Goal: Task Accomplishment & Management: Complete application form

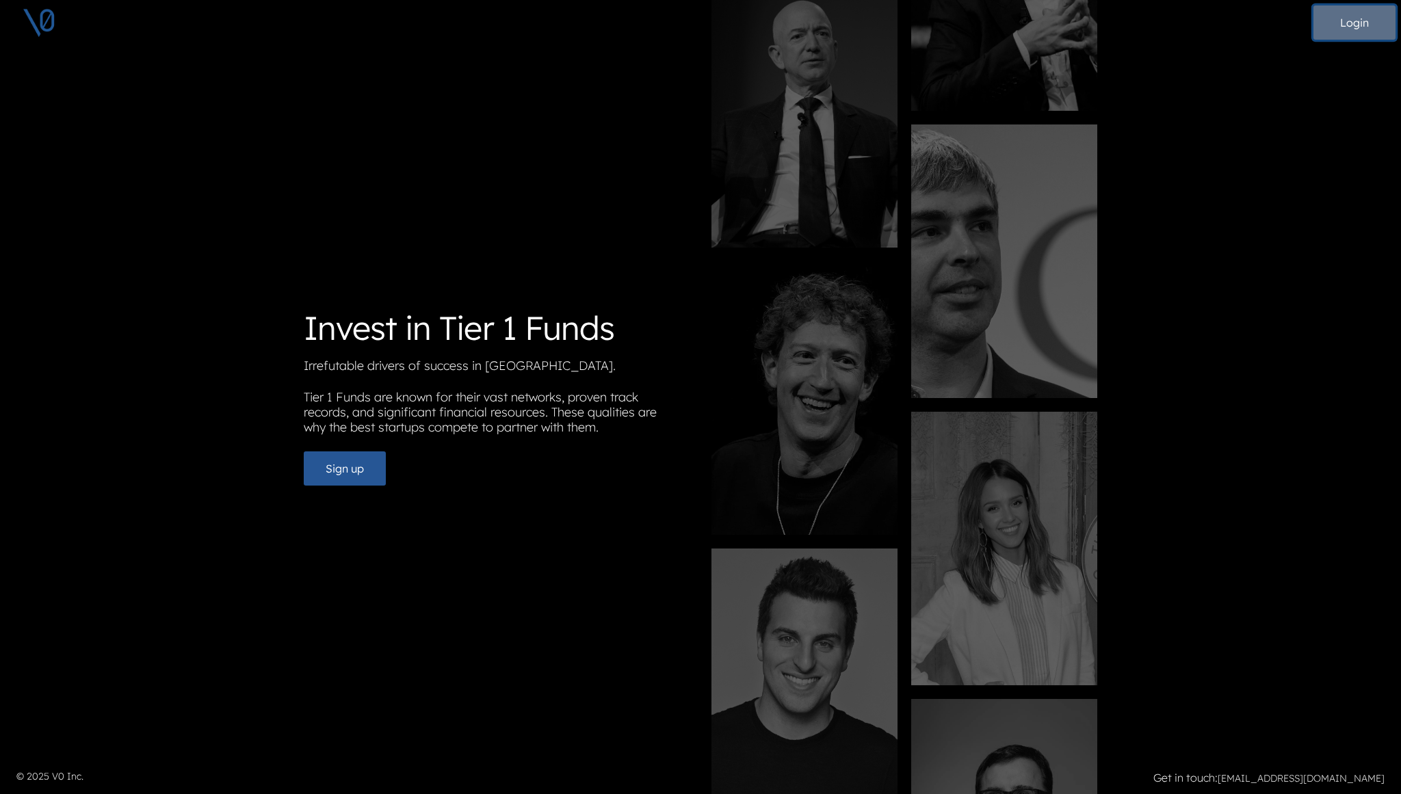
click at [1372, 22] on button "Login" at bounding box center [1355, 22] width 82 height 34
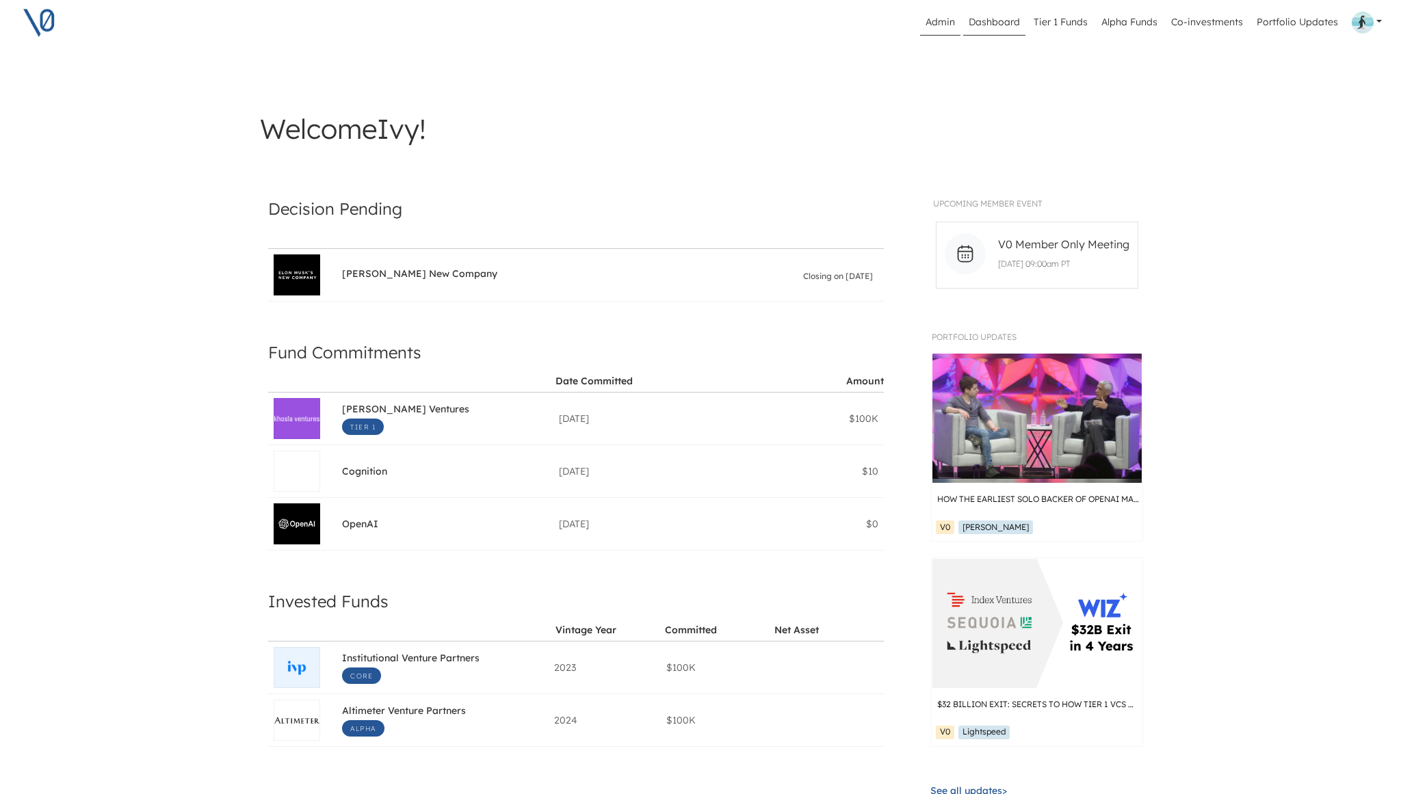
click at [952, 19] on link "Admin" at bounding box center [940, 23] width 40 height 26
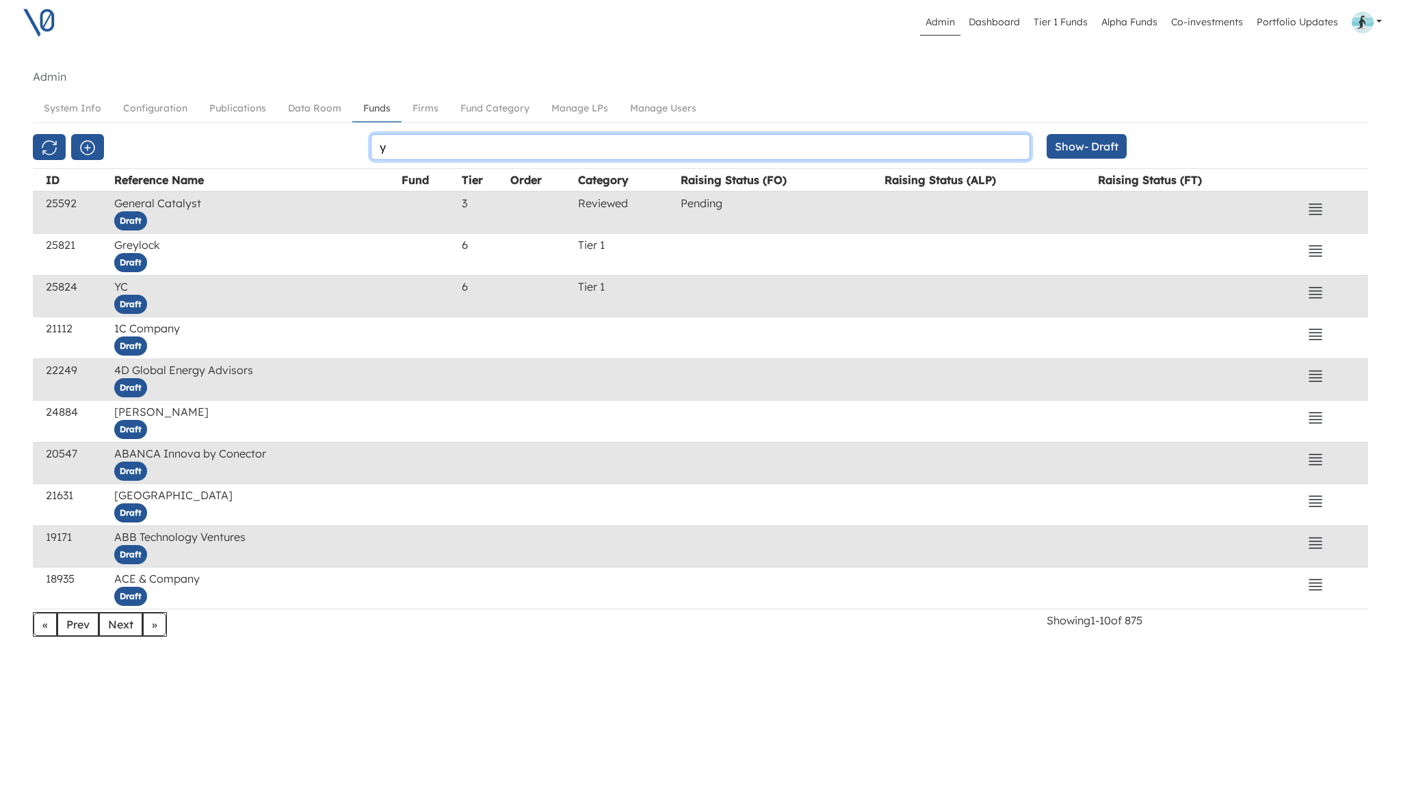
click at [395, 155] on input "y" at bounding box center [701, 147] width 660 height 26
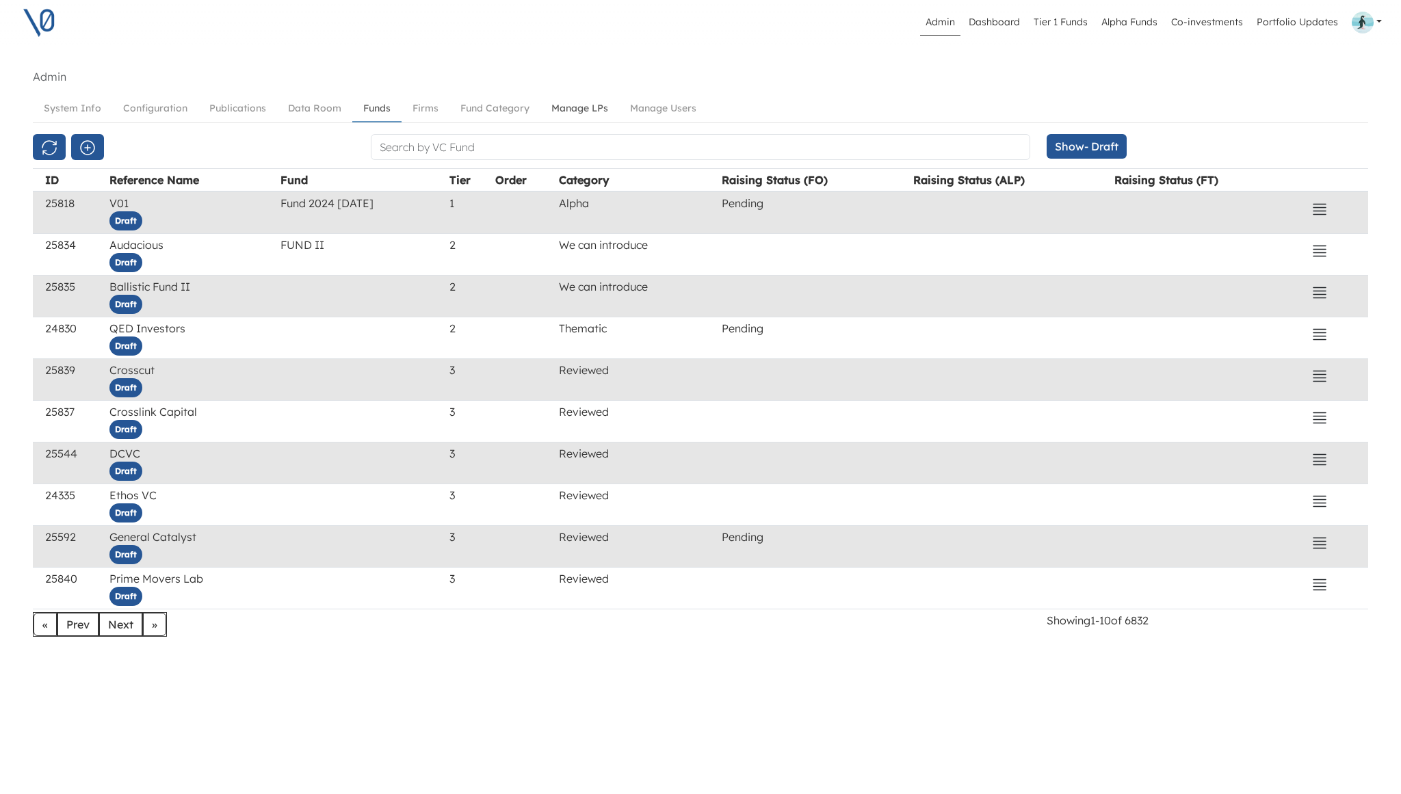
click at [590, 107] on link "Manage LPs" at bounding box center [580, 108] width 79 height 25
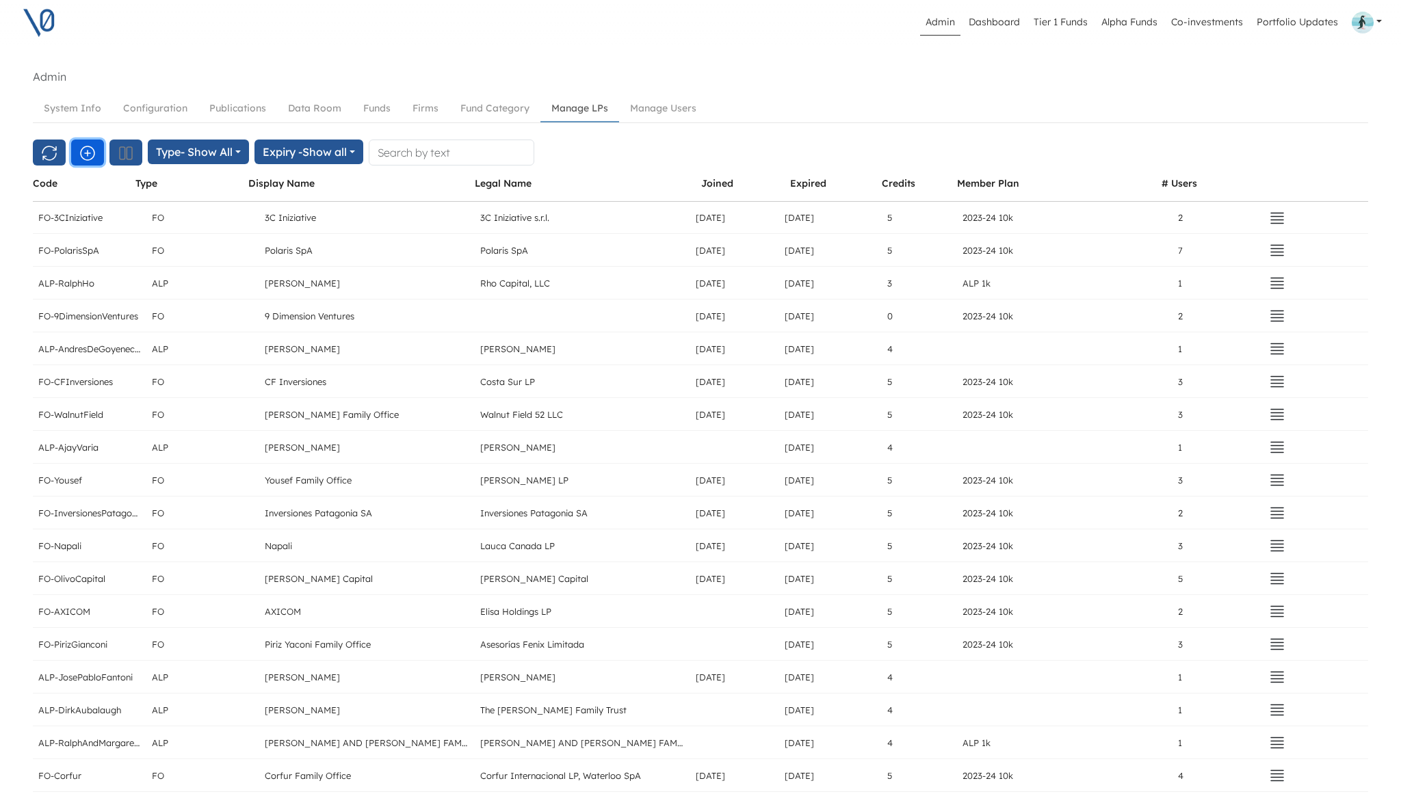
click at [87, 151] on icon "button" at bounding box center [88, 153] width 14 height 14
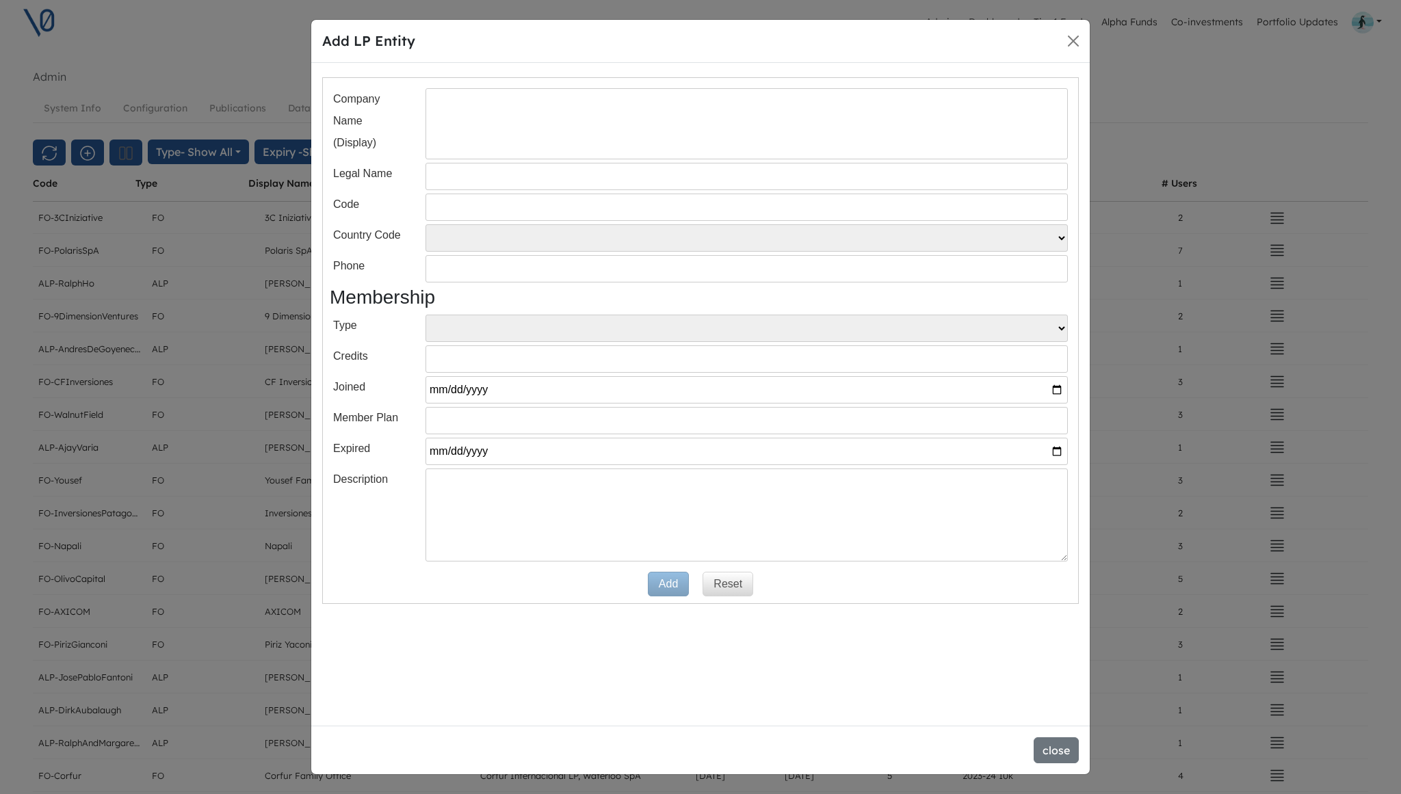
click at [467, 134] on input "text" at bounding box center [747, 123] width 642 height 71
paste input "Santa [PERSON_NAME]"
type input "Santa [PERSON_NAME] FO"
click at [491, 179] on input "text" at bounding box center [747, 176] width 642 height 27
click at [442, 216] on input "text" at bounding box center [747, 207] width 642 height 27
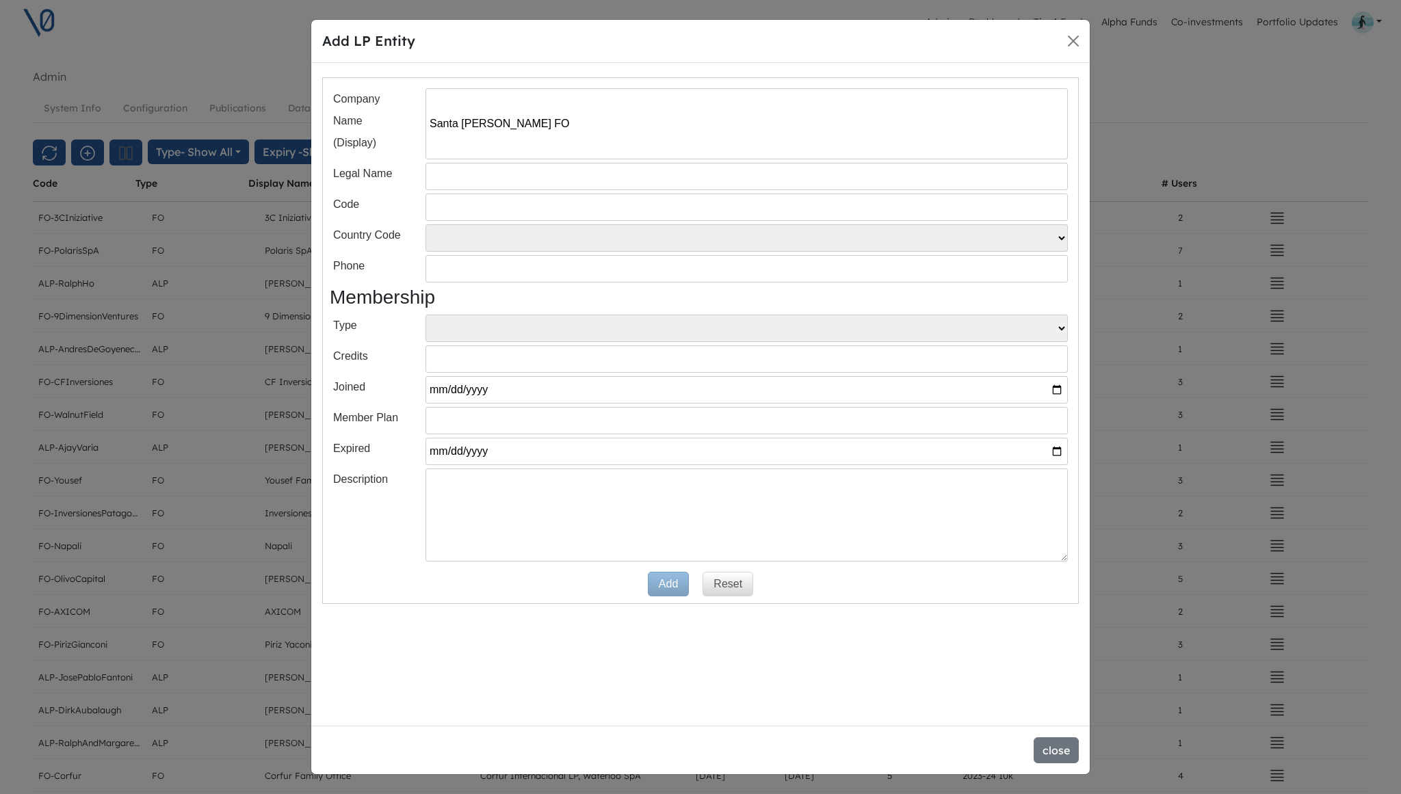
paste input "FO-SantaCecilia"
type input "FO-SantaCecilia"
click at [502, 330] on select "FO ALP" at bounding box center [747, 328] width 642 height 27
select select "FO"
click at [666, 587] on button "Add" at bounding box center [668, 584] width 41 height 25
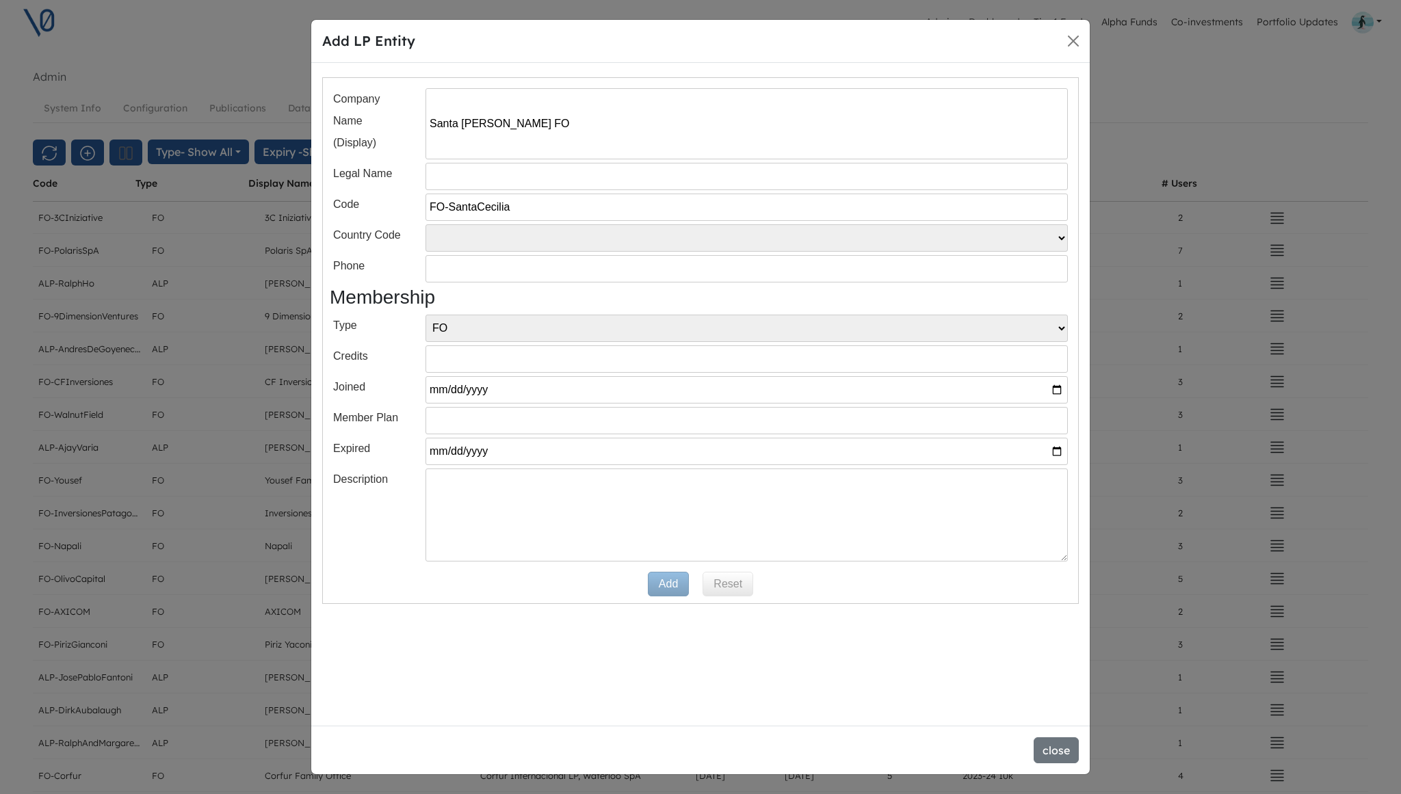
select select
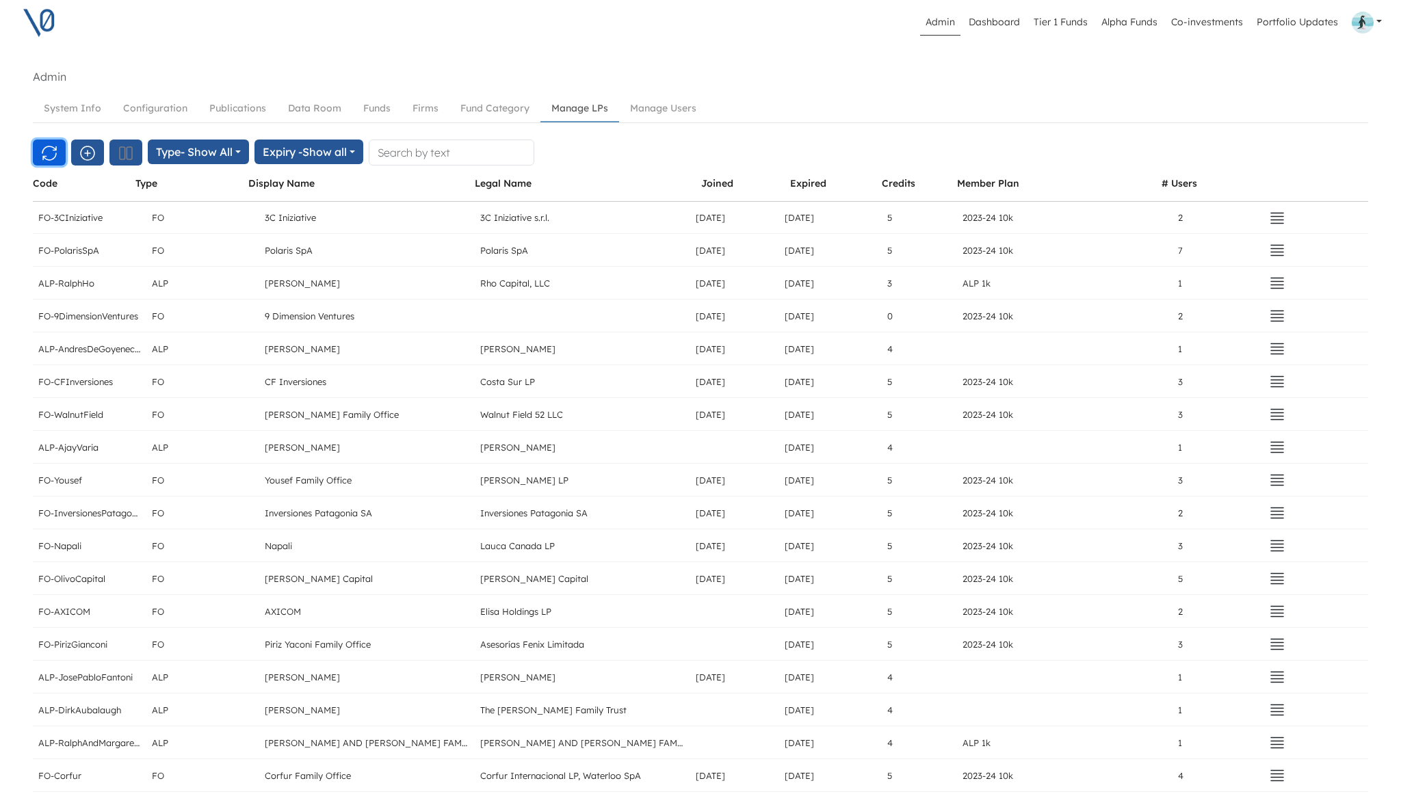
click at [52, 149] on icon "button" at bounding box center [49, 153] width 16 height 16
click at [667, 107] on link "Manage Users" at bounding box center [663, 108] width 88 height 25
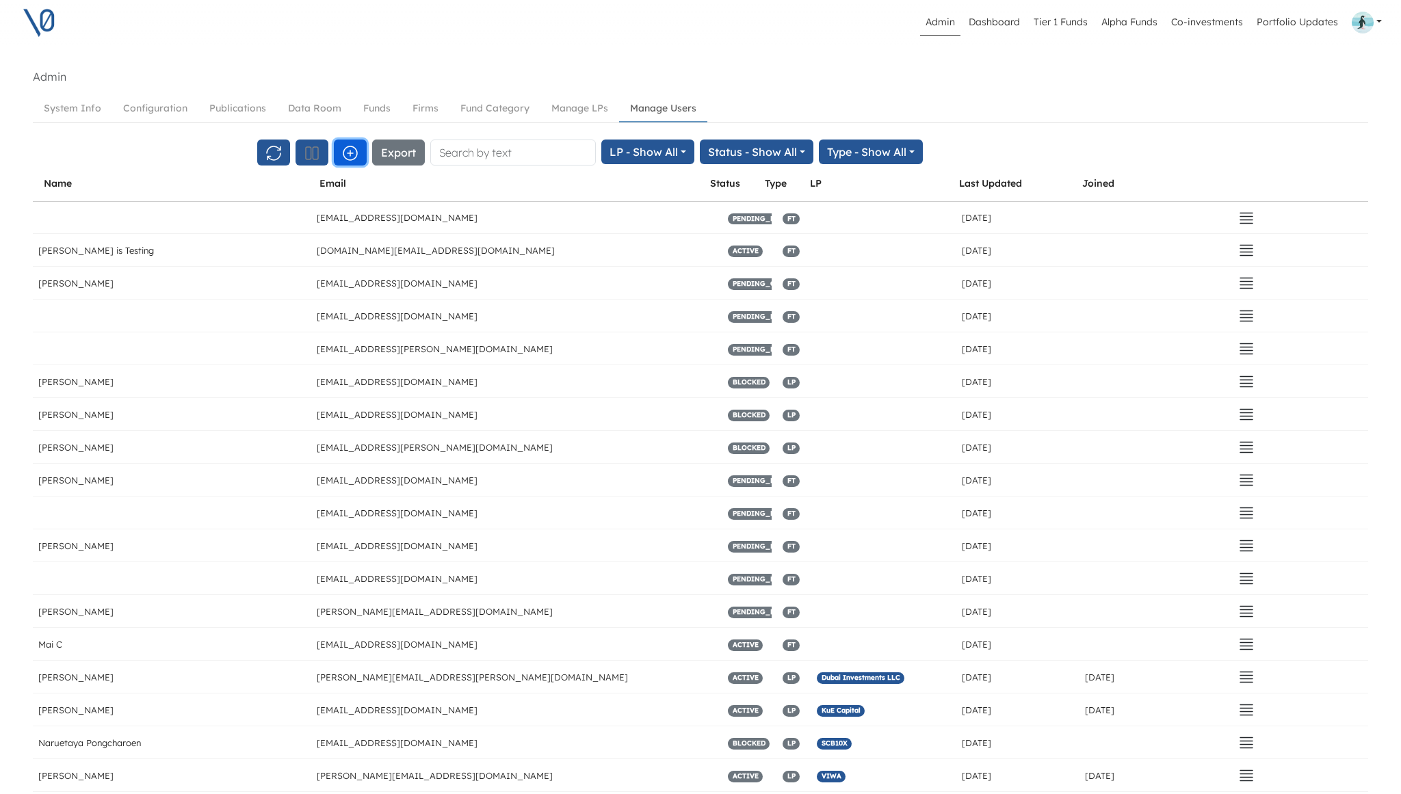
click at [352, 154] on icon "button" at bounding box center [350, 153] width 16 height 16
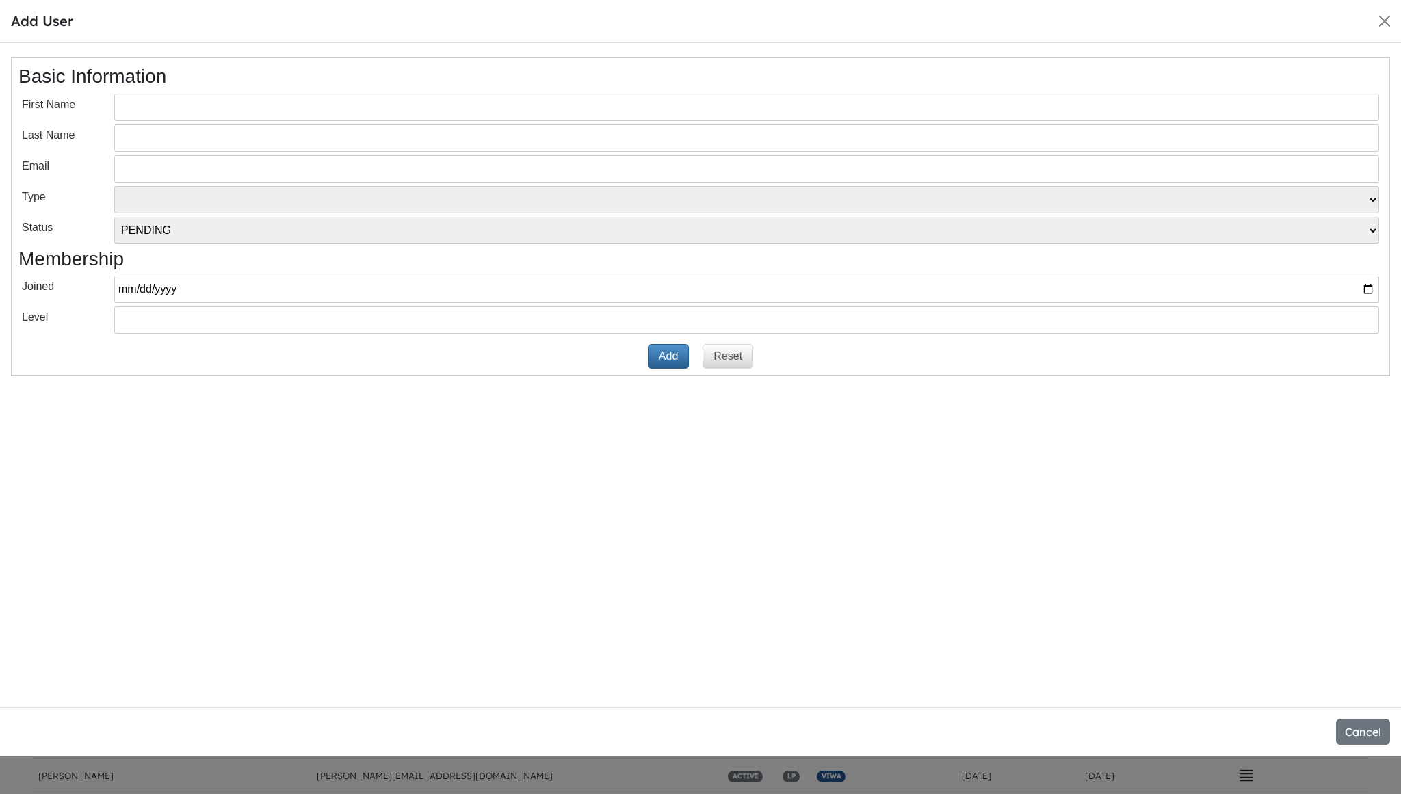
click at [357, 103] on input "text" at bounding box center [746, 107] width 1265 height 27
paste input "[PERSON_NAME]"
type input "[PERSON_NAME]"
click at [229, 139] on input "text" at bounding box center [746, 138] width 1265 height 27
paste input "[PERSON_NAME]"
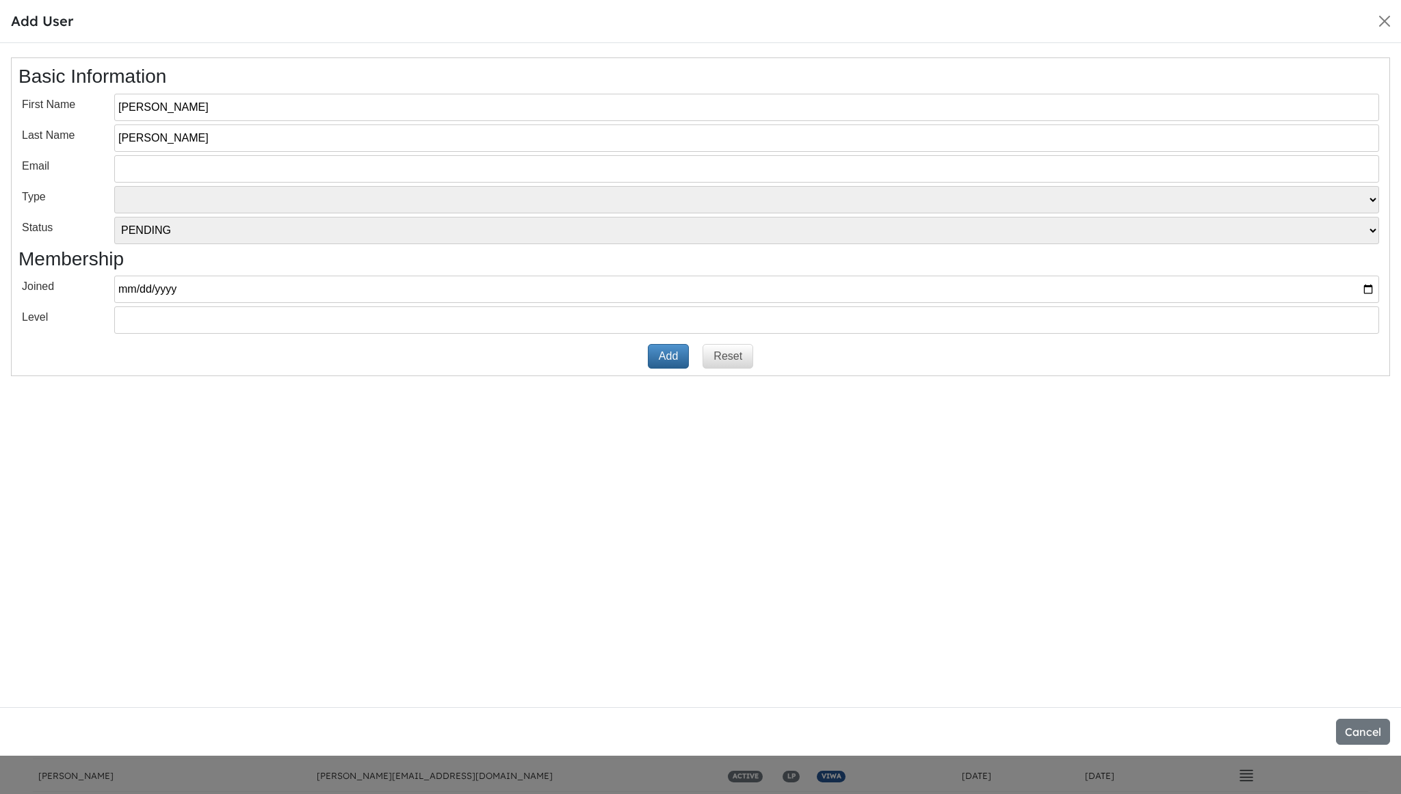
click at [134, 140] on input "[PERSON_NAME]" at bounding box center [746, 138] width 1265 height 27
type input "Pipino"
click at [168, 107] on input "[PERSON_NAME]" at bounding box center [746, 107] width 1265 height 27
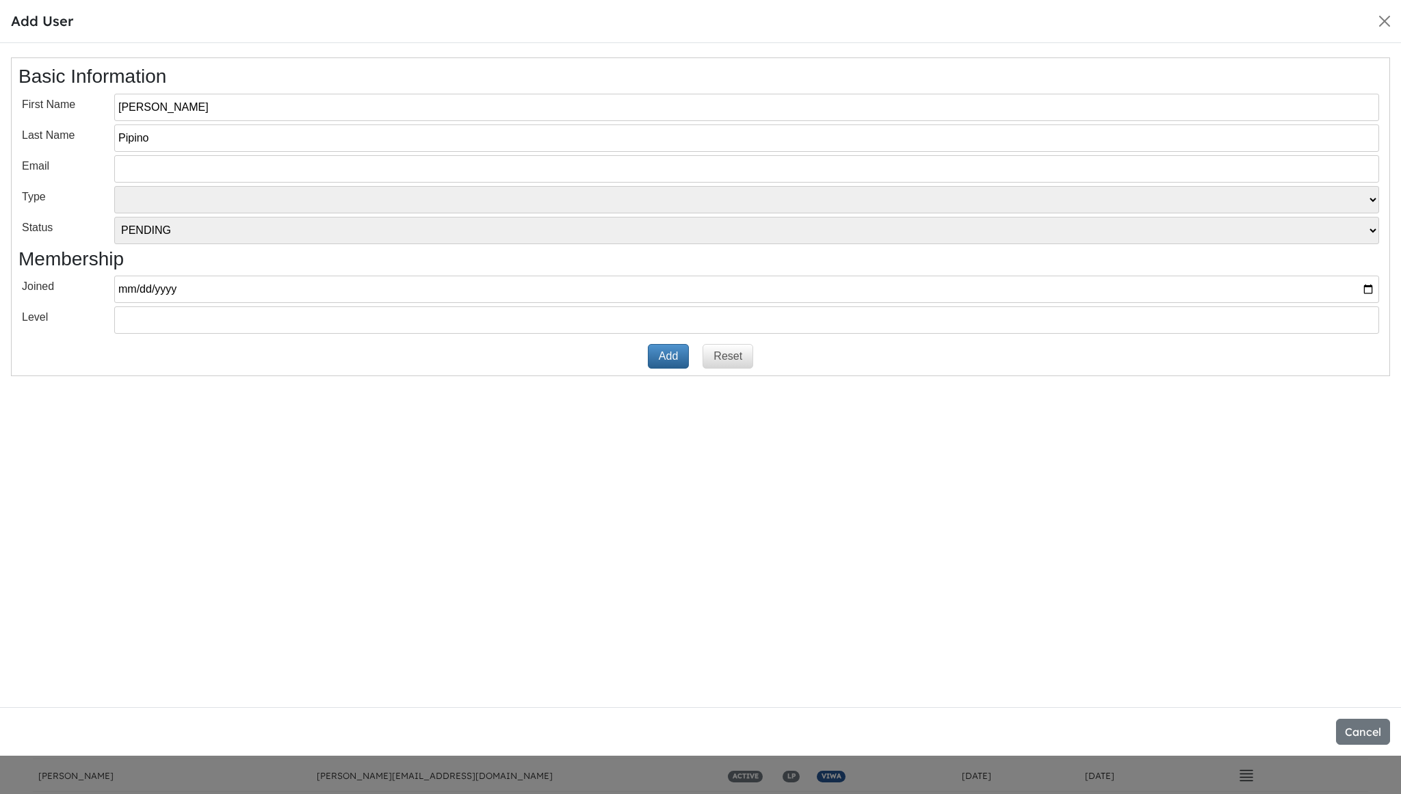
type input "[PERSON_NAME]"
click at [149, 176] on input "email" at bounding box center [746, 168] width 1265 height 27
paste input "[EMAIL_ADDRESS][DOMAIN_NAME]"
type input "[EMAIL_ADDRESS][DOMAIN_NAME]"
click at [261, 203] on select "VT LP Free Tier" at bounding box center [746, 199] width 1265 height 27
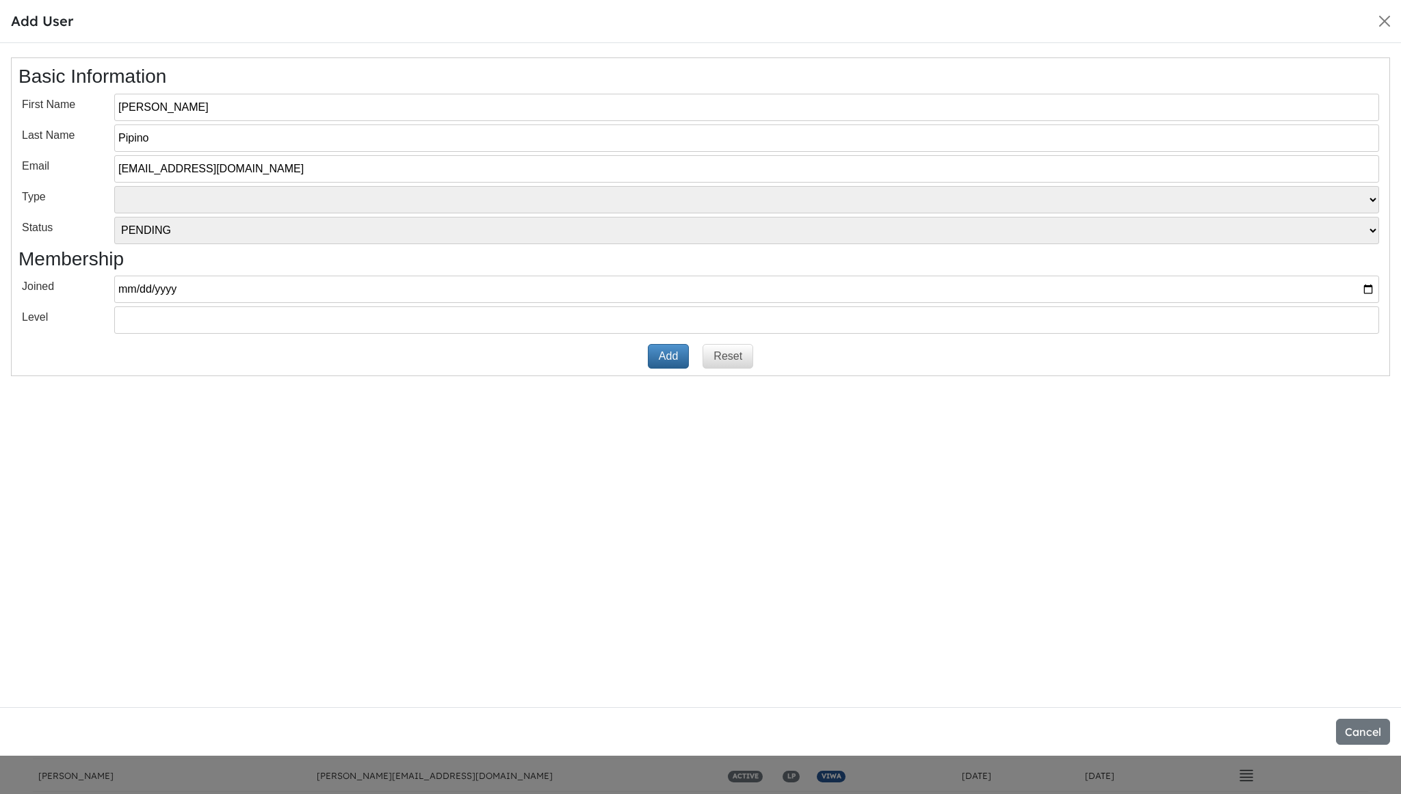
select select "LP"
click at [255, 229] on select "[PERSON_NAME] INVITED ACTIVE BLOCKED" at bounding box center [746, 230] width 1265 height 27
click at [666, 355] on button "Add" at bounding box center [668, 356] width 41 height 25
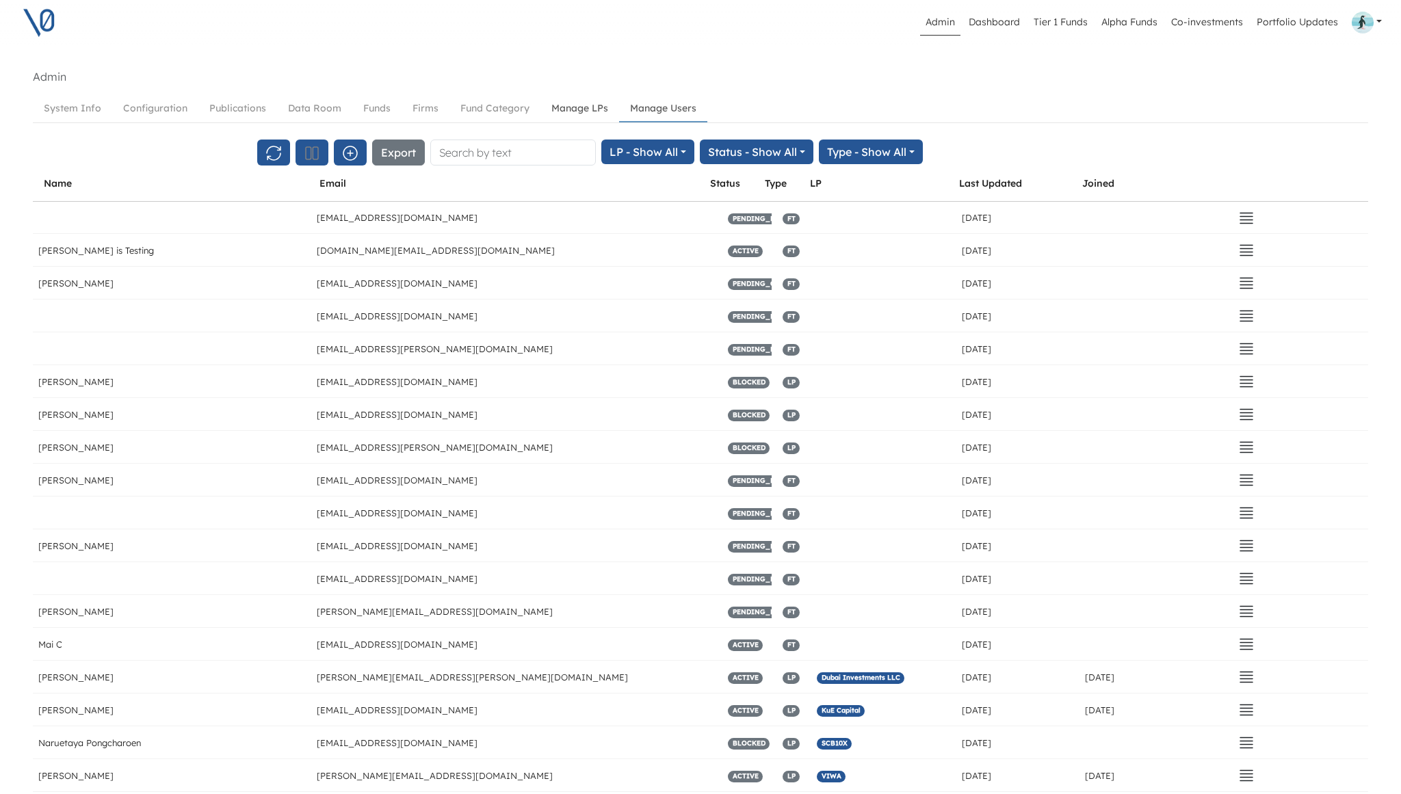
click at [569, 113] on link "Manage LPs" at bounding box center [580, 108] width 79 height 25
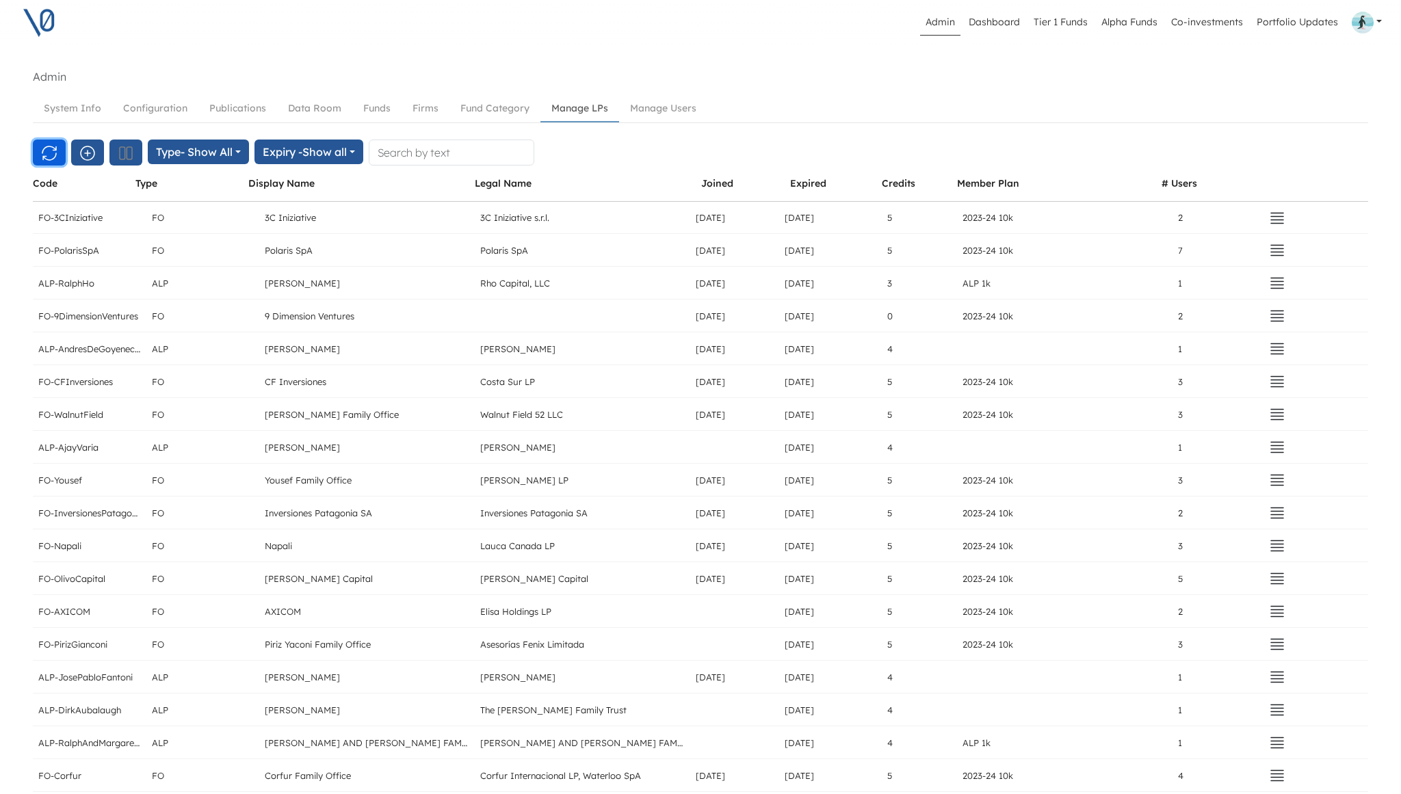
click at [51, 161] on icon "button" at bounding box center [49, 153] width 16 height 16
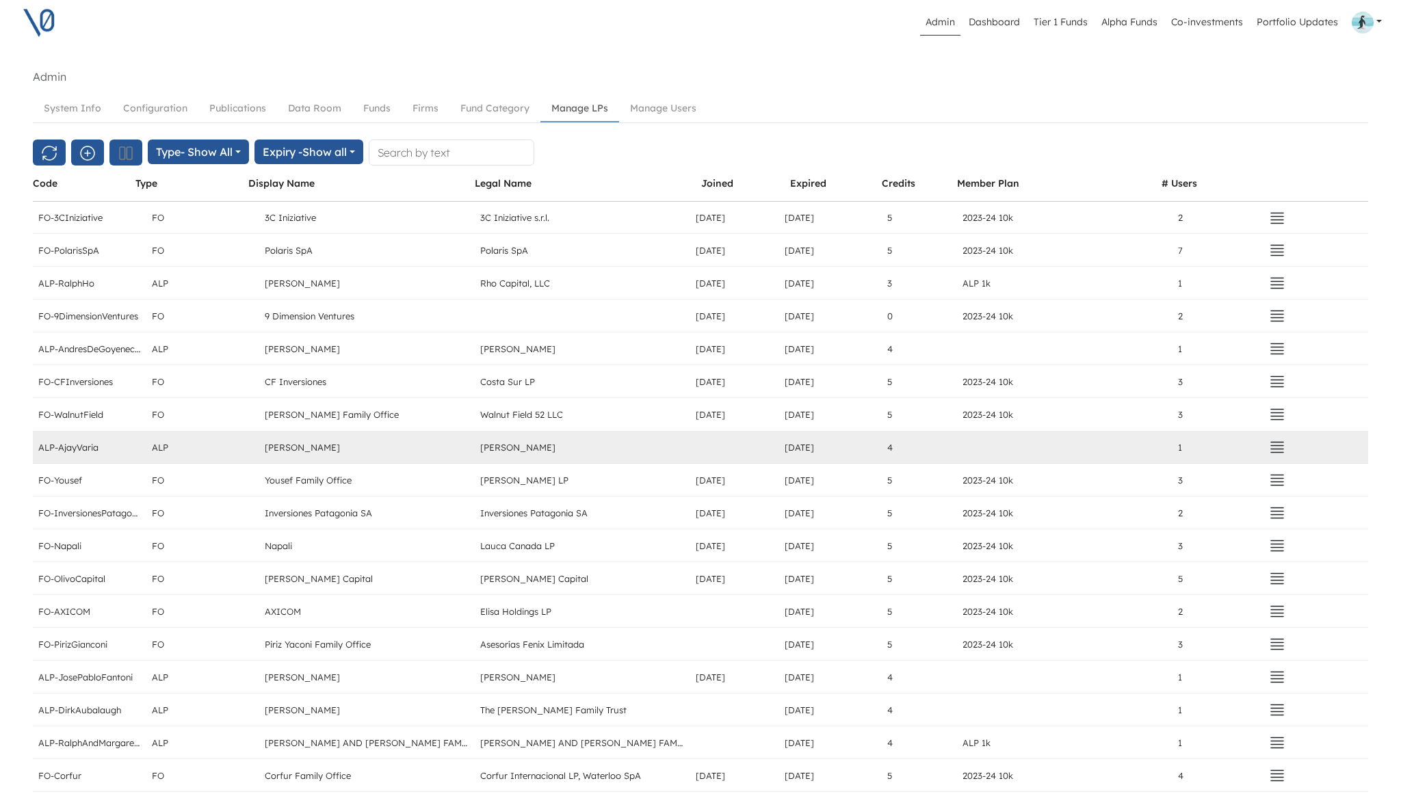
scroll to position [2122, 0]
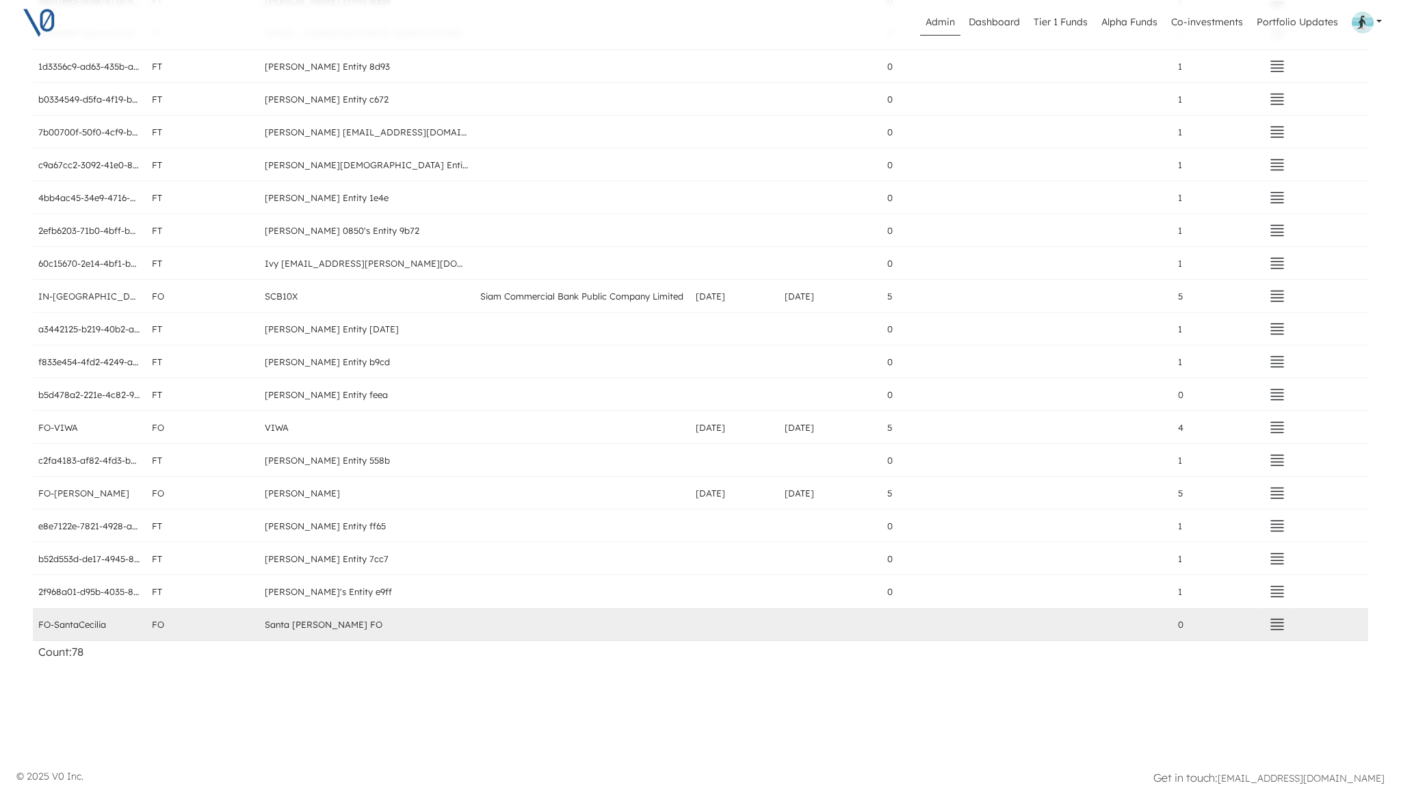
click at [1282, 625] on icon "button" at bounding box center [1277, 624] width 16 height 16
click at [1179, 573] on button "Assign" at bounding box center [1191, 576] width 193 height 19
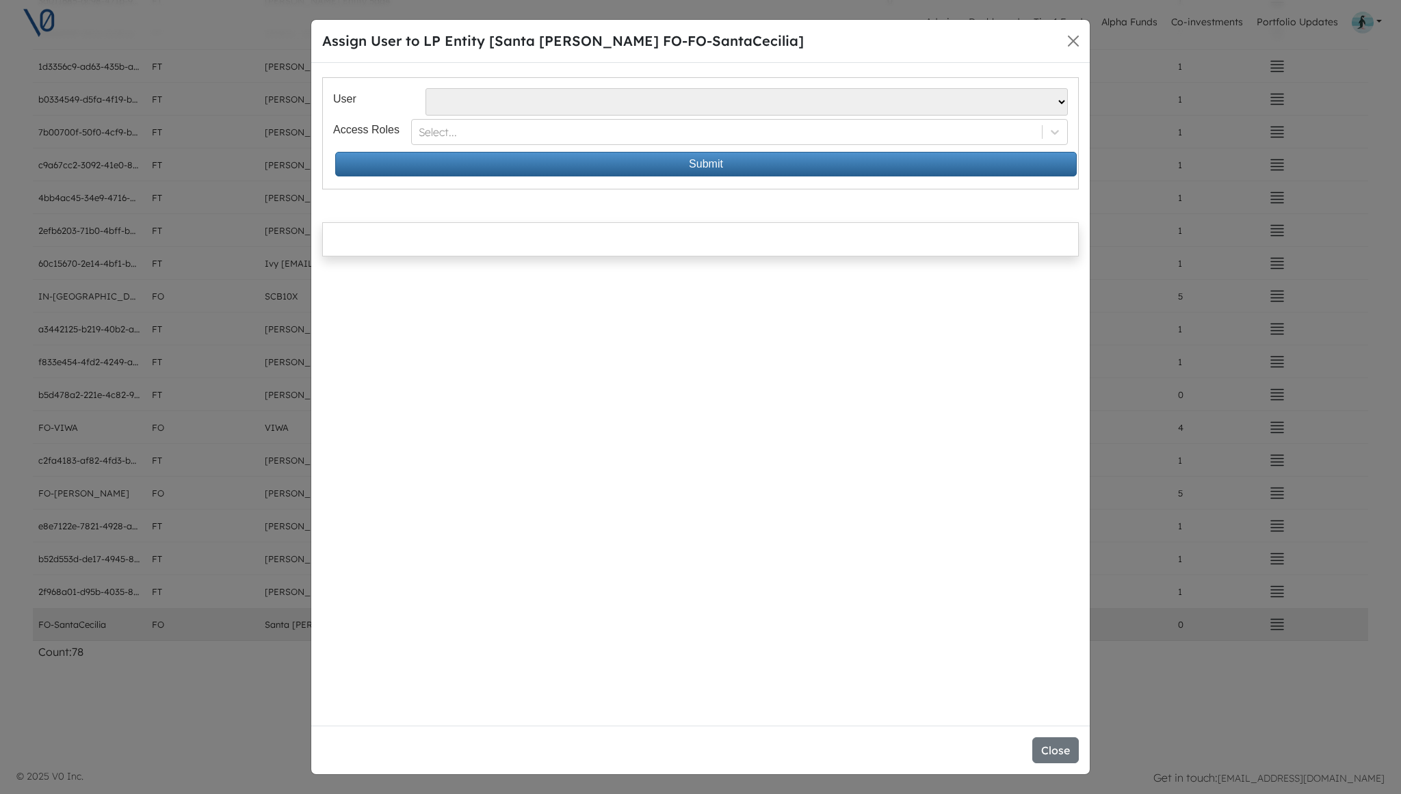
click at [530, 94] on select "[PERSON_NAME] - [PERSON_NAME][EMAIL_ADDRESS][DOMAIN_NAME] [PERSON_NAME] Losa - …" at bounding box center [747, 101] width 642 height 27
select select "374"
click at [500, 138] on div at bounding box center [726, 133] width 615 height 16
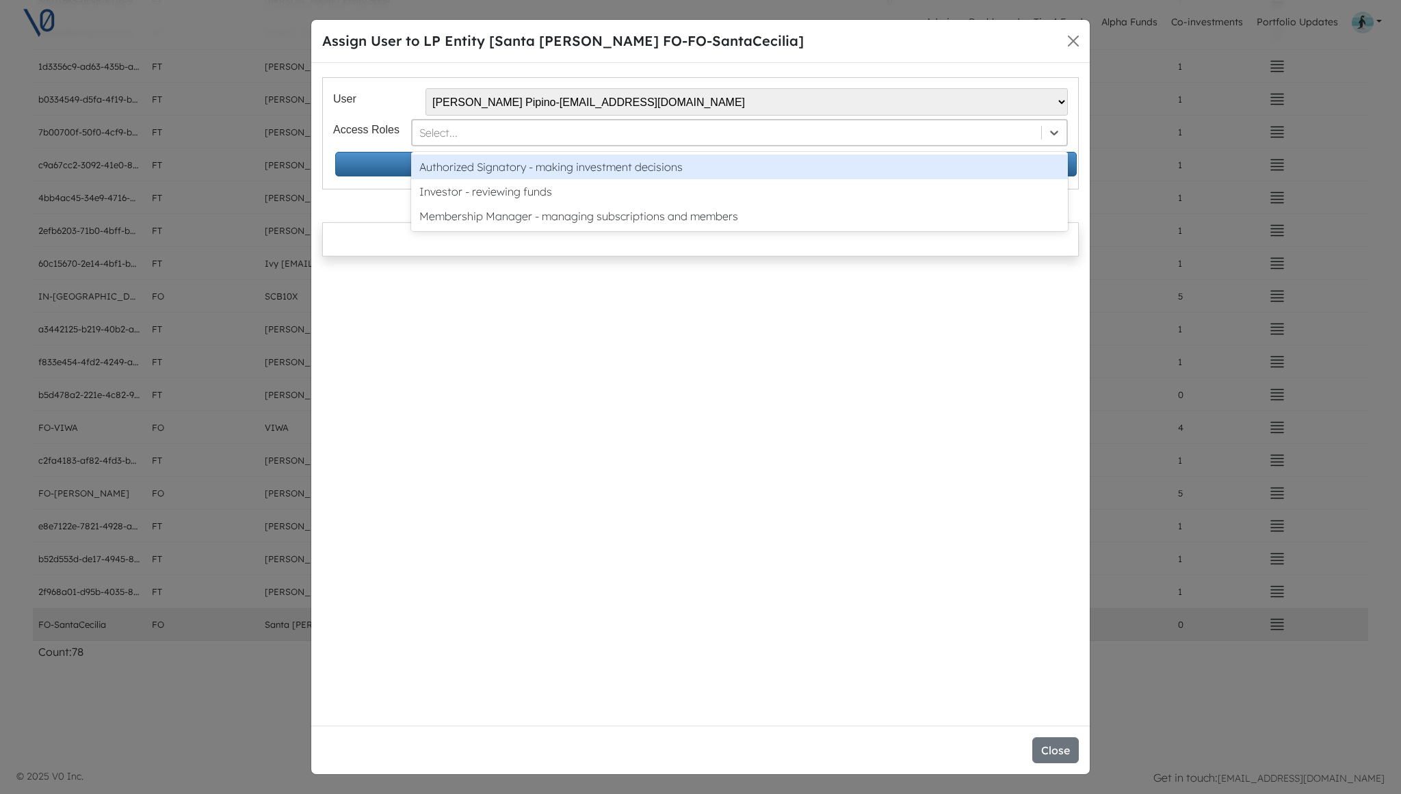
click at [497, 167] on div "Authorized Signatory - making investment decisions" at bounding box center [739, 167] width 657 height 25
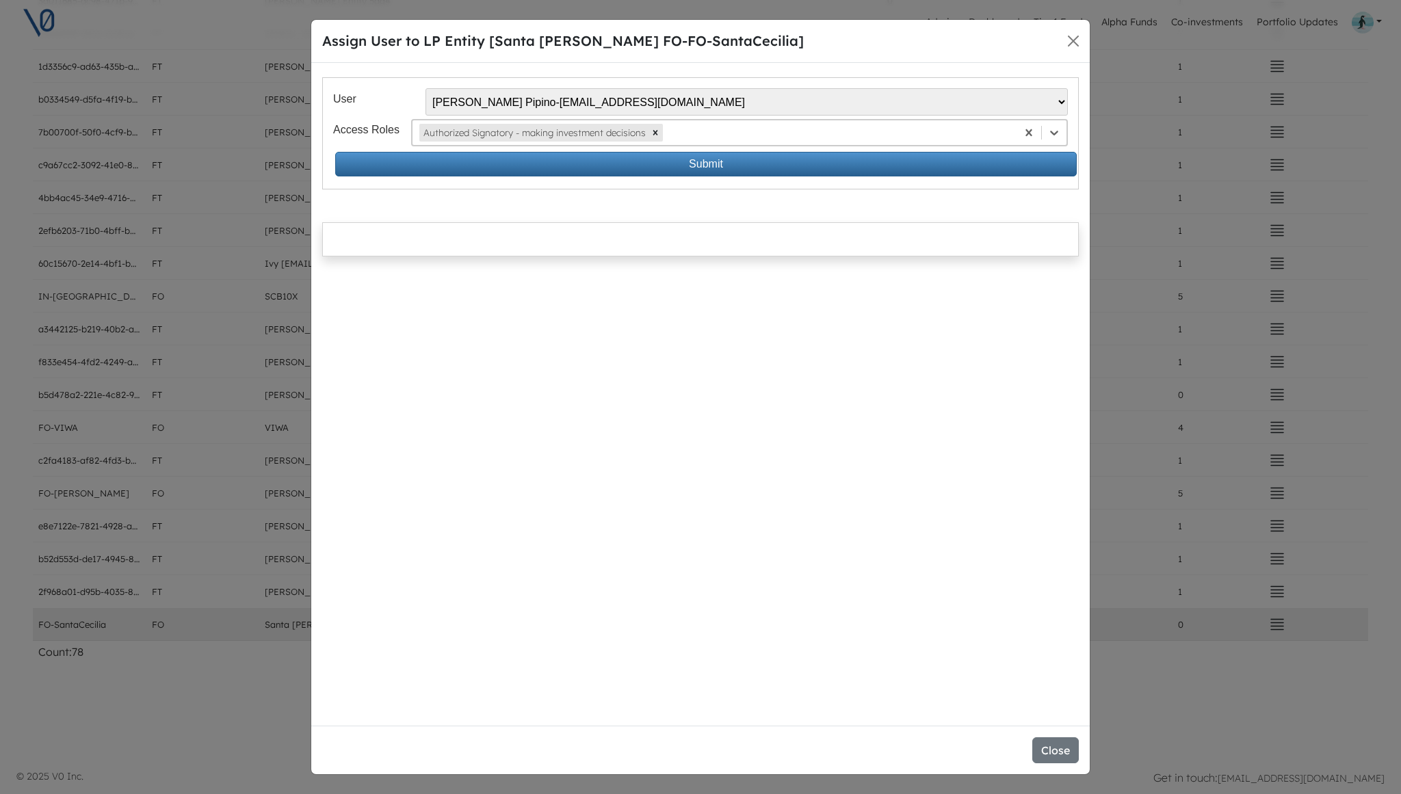
click at [696, 129] on div at bounding box center [838, 133] width 344 height 16
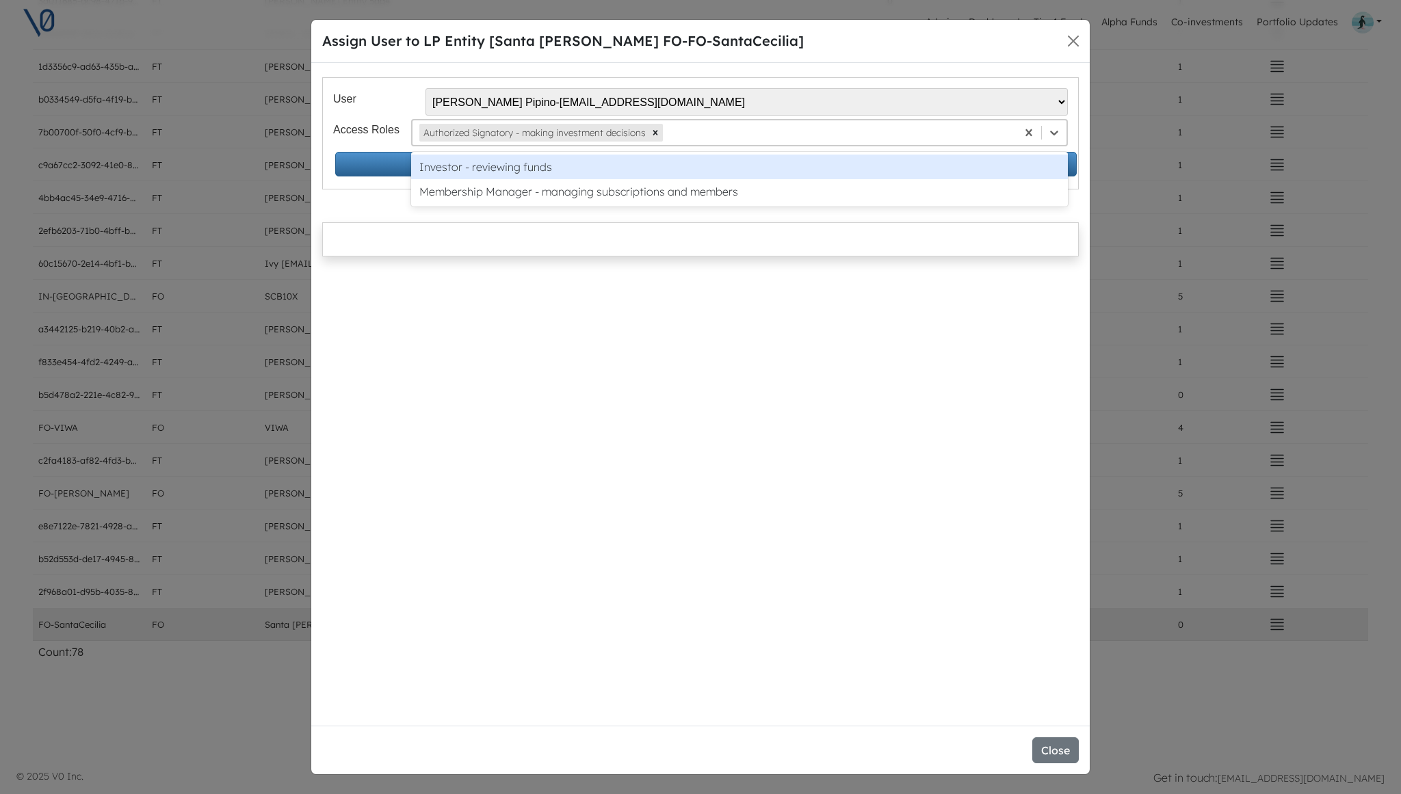
click at [678, 160] on div "Investor - reviewing funds" at bounding box center [739, 167] width 657 height 25
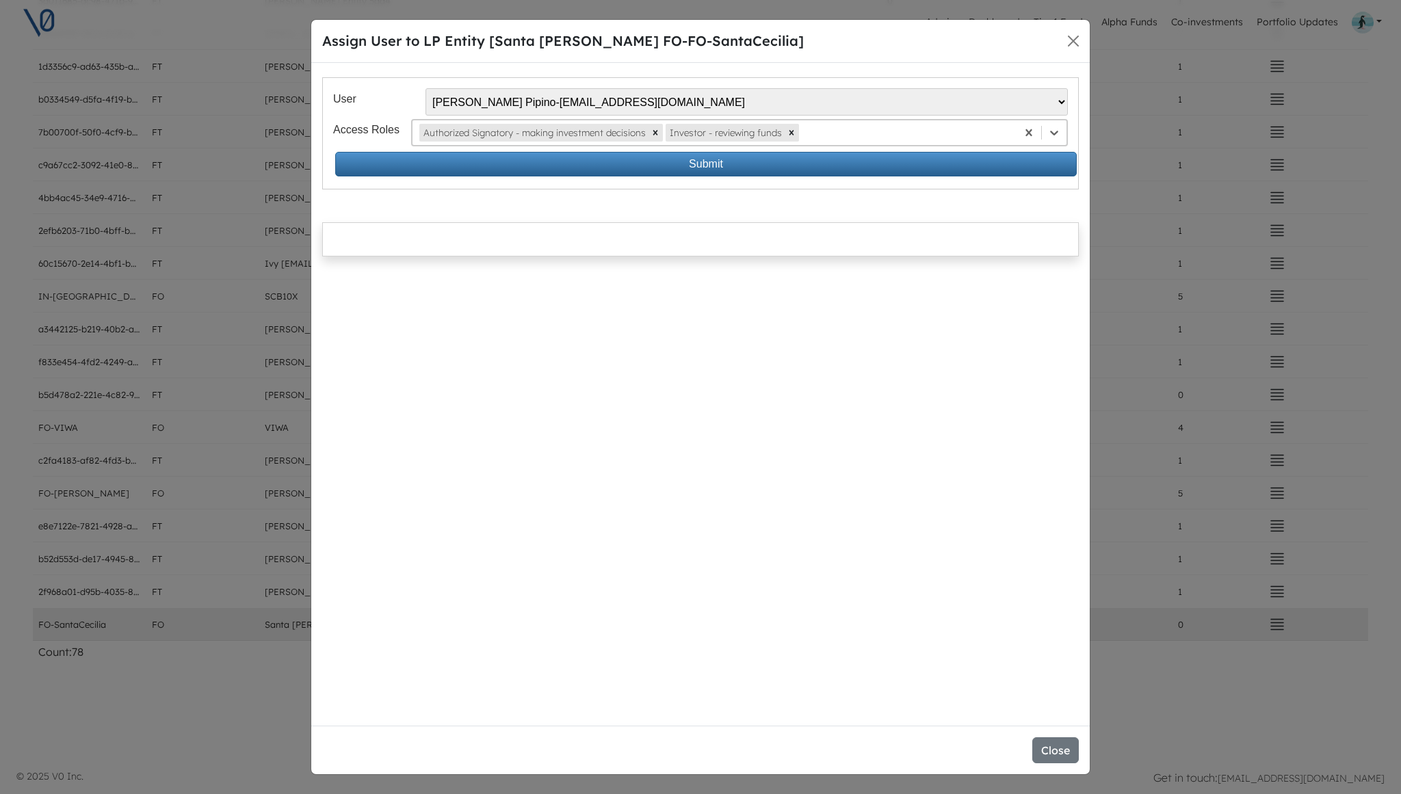
click at [817, 132] on div at bounding box center [906, 133] width 208 height 16
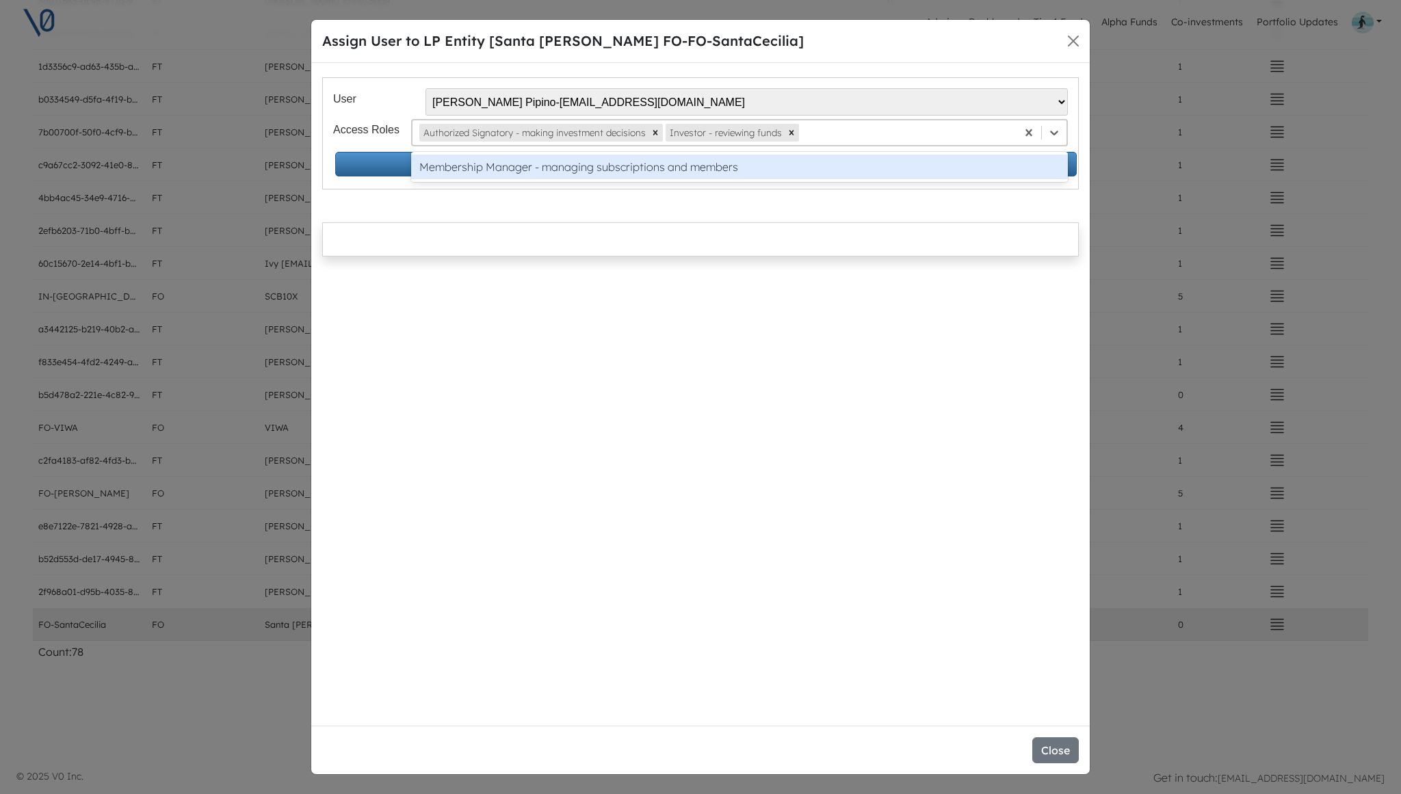
click at [788, 165] on div "Membership Manager - managing subscriptions and members" at bounding box center [739, 167] width 657 height 25
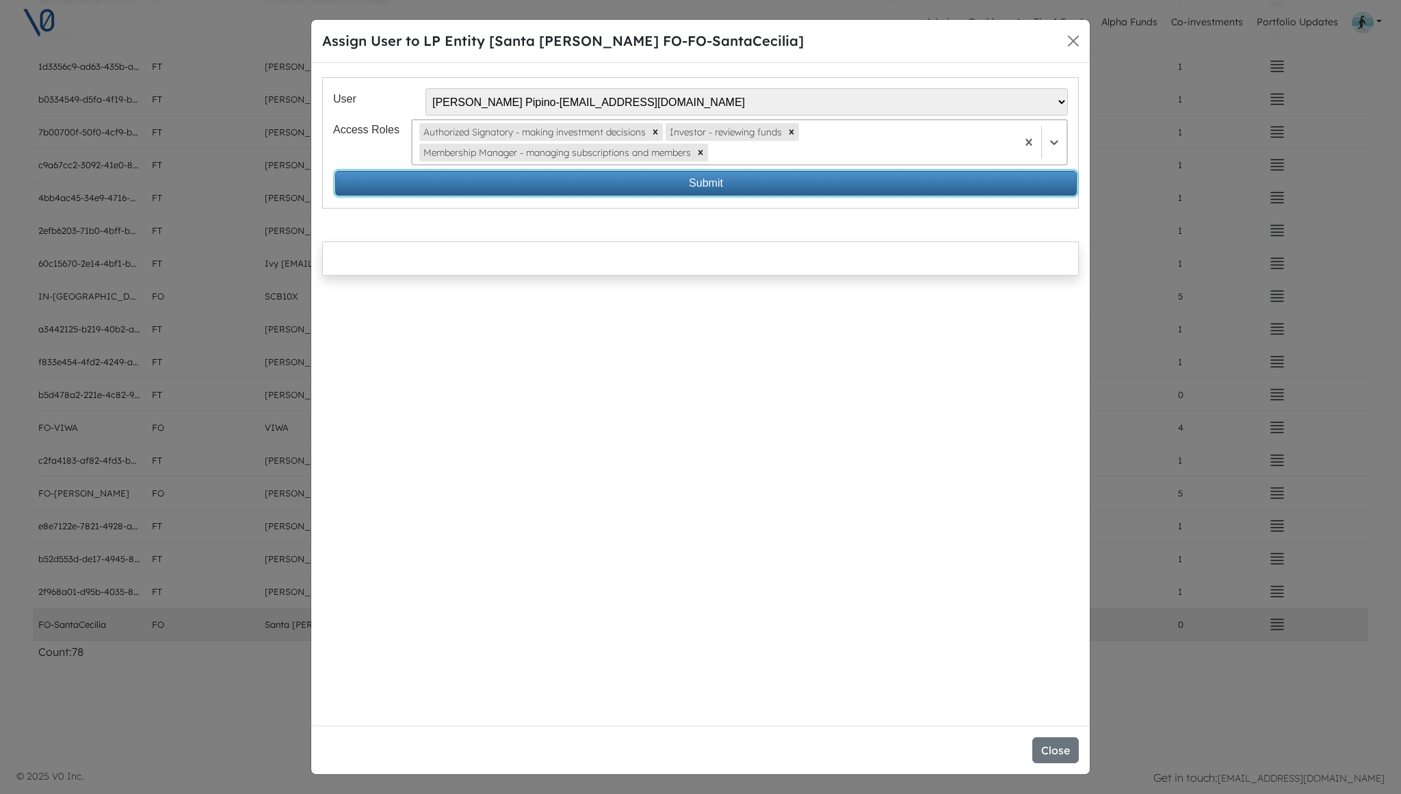
click at [731, 182] on button "Submit" at bounding box center [706, 183] width 742 height 25
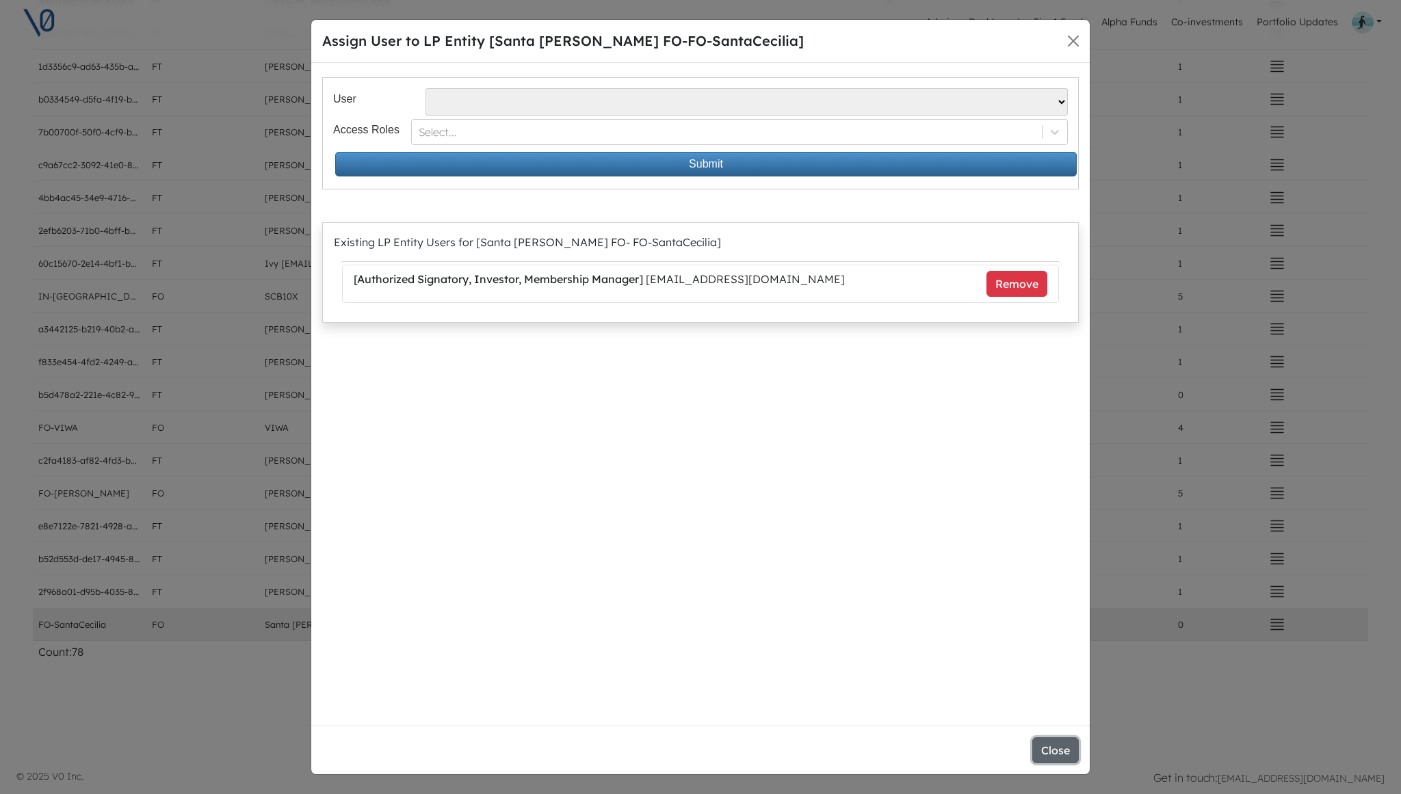
click at [1047, 749] on button "Close" at bounding box center [1055, 751] width 47 height 26
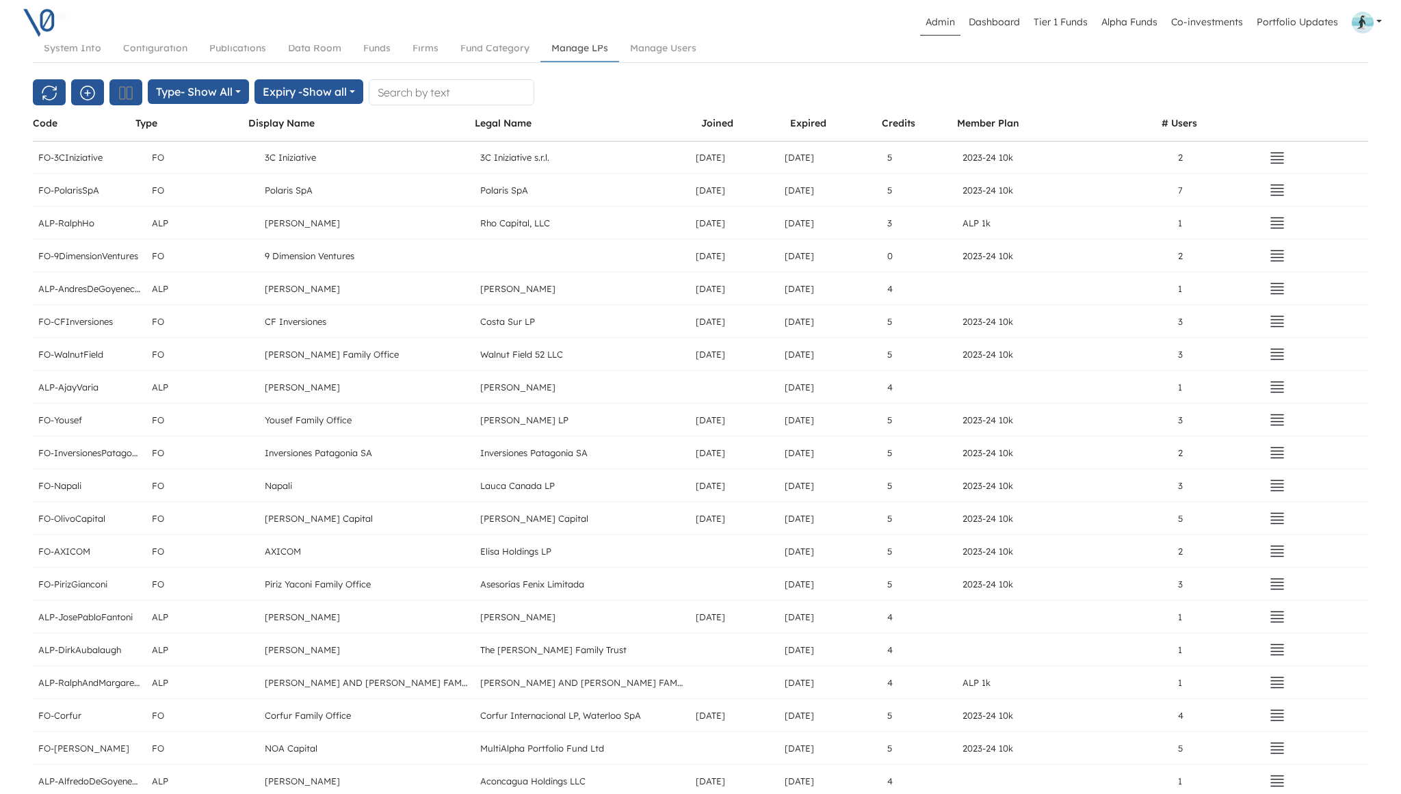
scroll to position [0, 0]
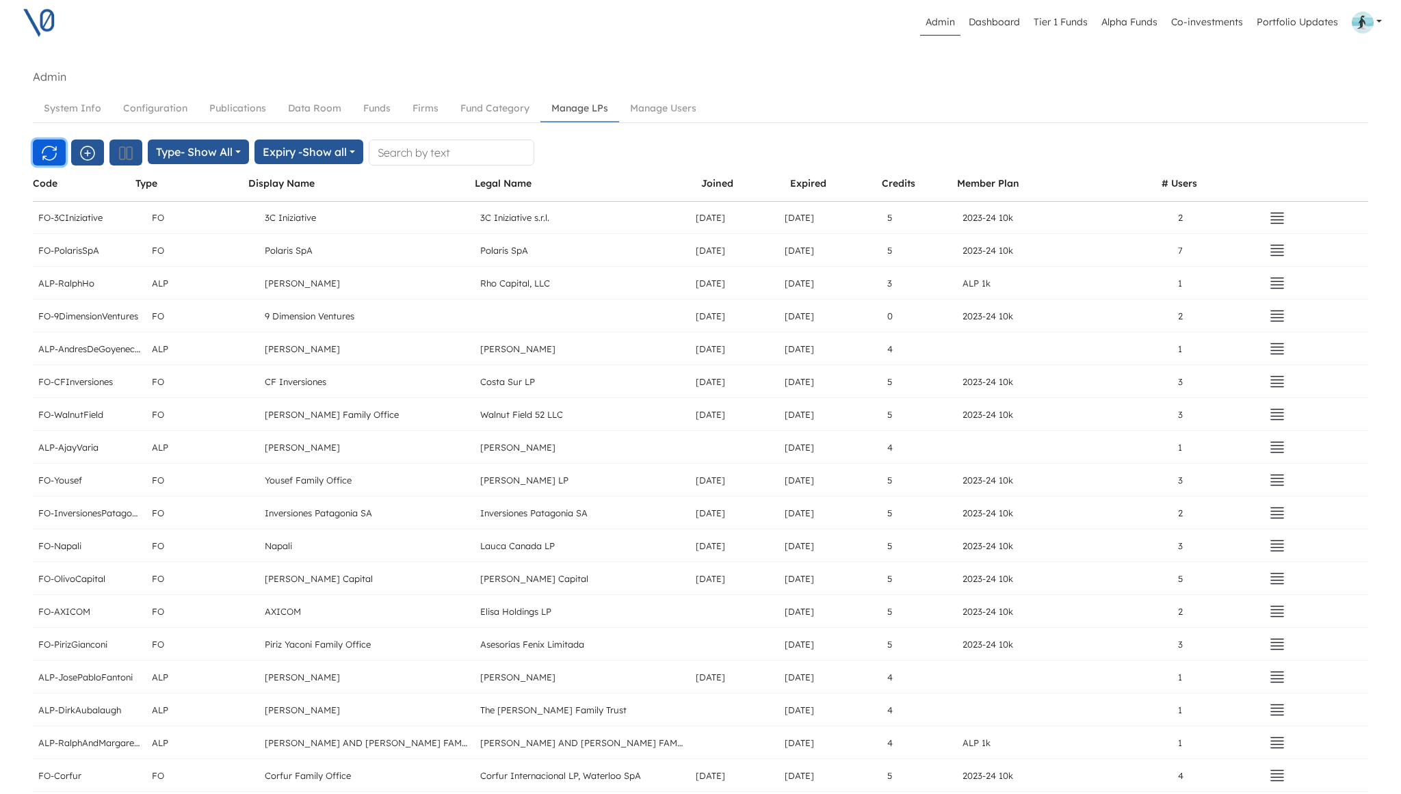
click at [44, 157] on icon "button" at bounding box center [49, 153] width 16 height 16
click at [664, 110] on link "Manage Users" at bounding box center [663, 108] width 88 height 25
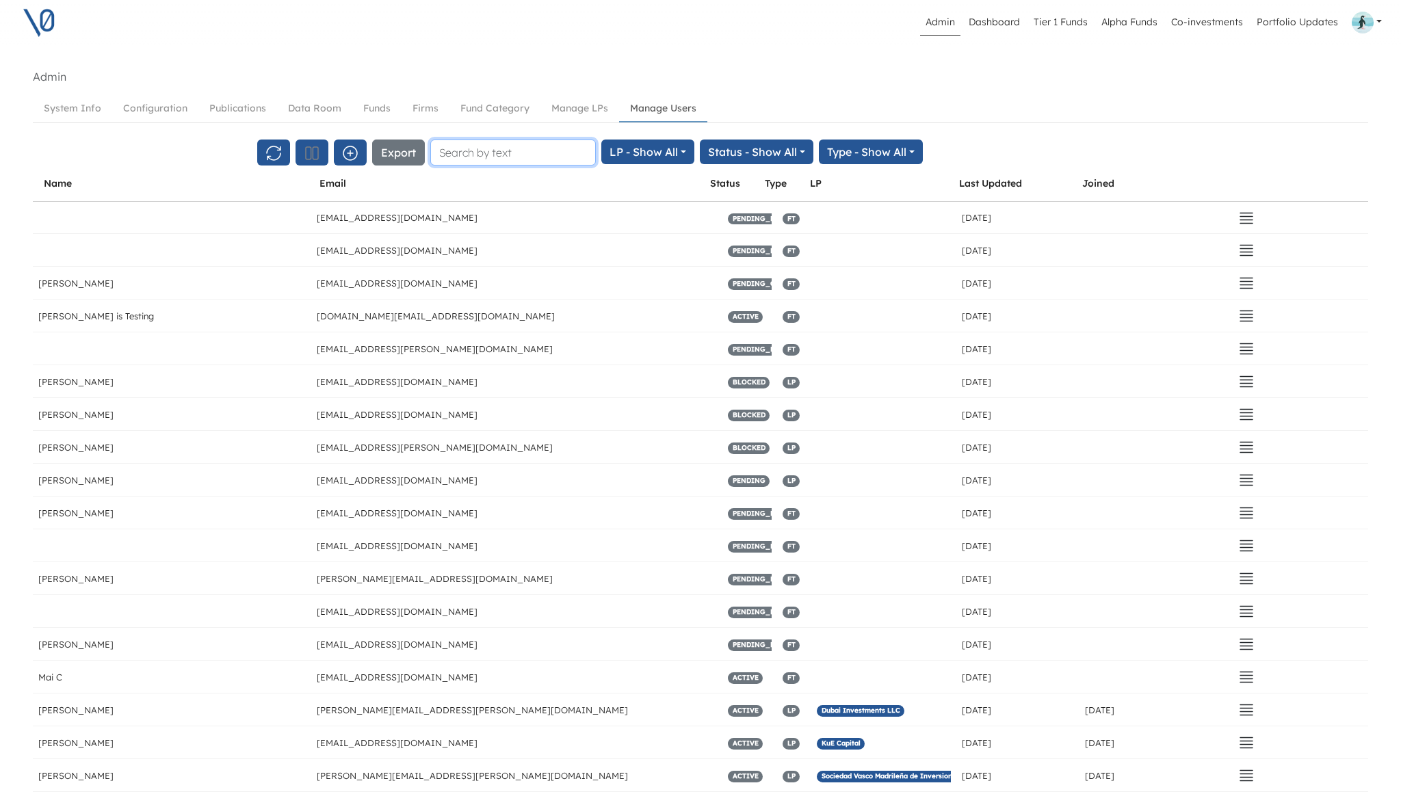
click at [523, 154] on input "text" at bounding box center [513, 153] width 166 height 26
paste input "[EMAIL_ADDRESS][DOMAIN_NAME]"
type input "[EMAIL_ADDRESS][DOMAIN_NAME]"
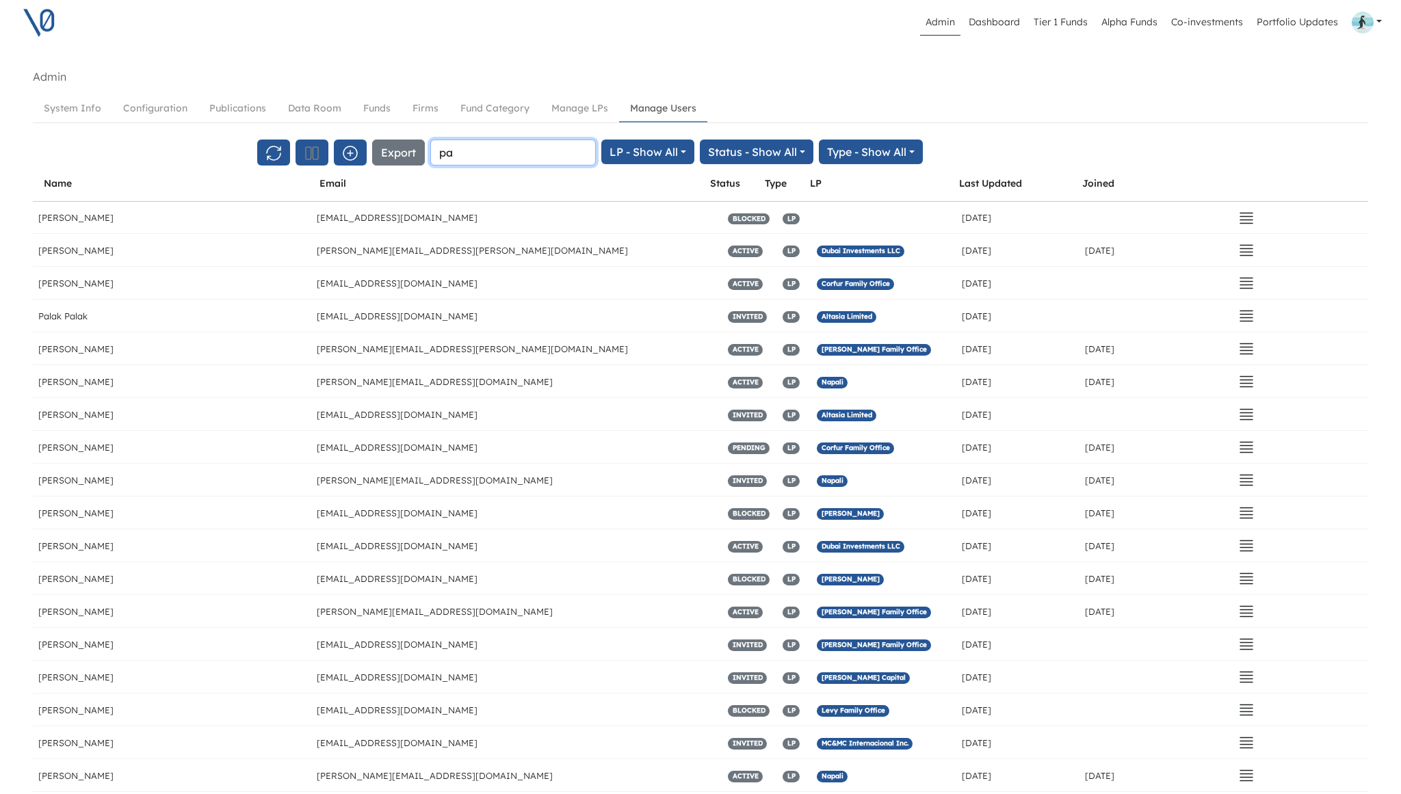
type input "p"
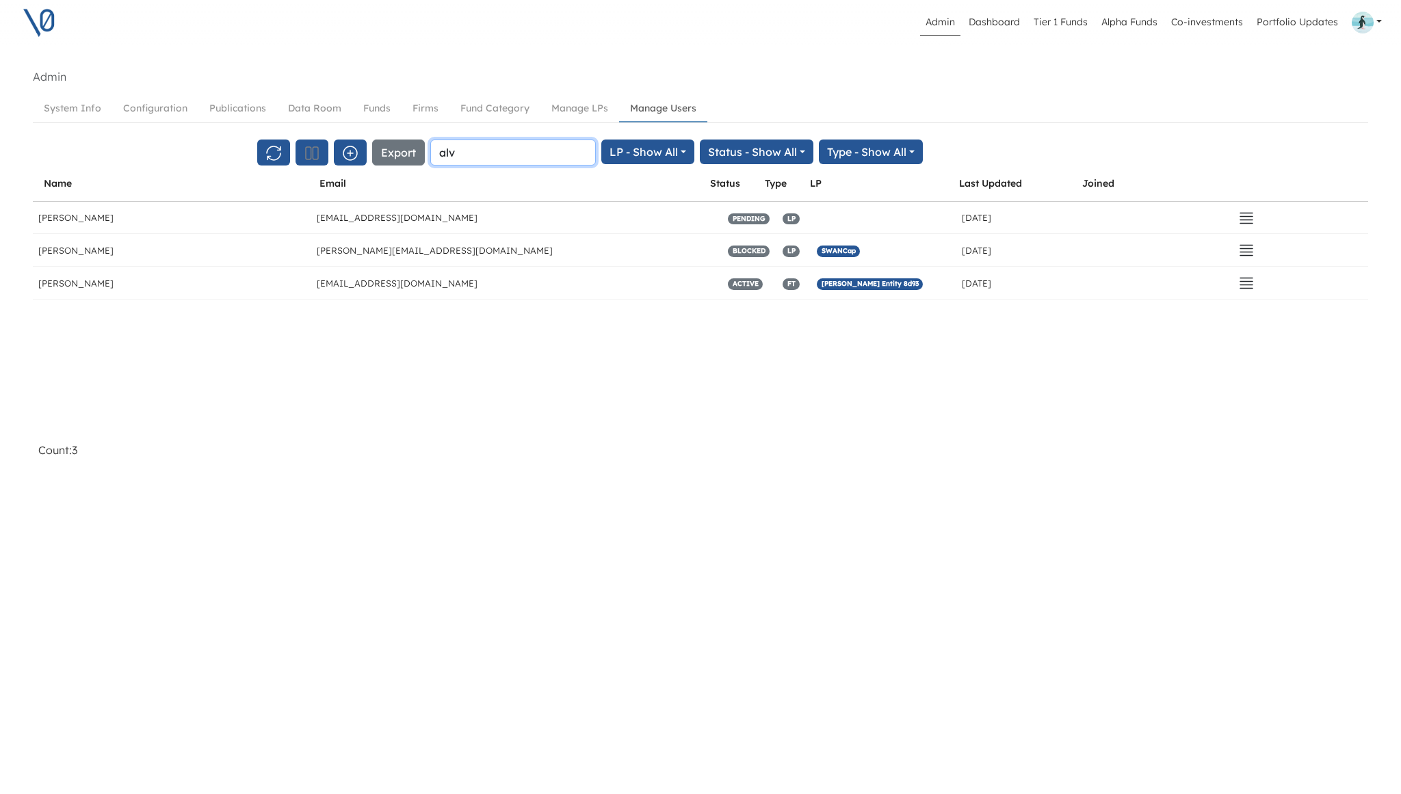
type input "[PERSON_NAME]"
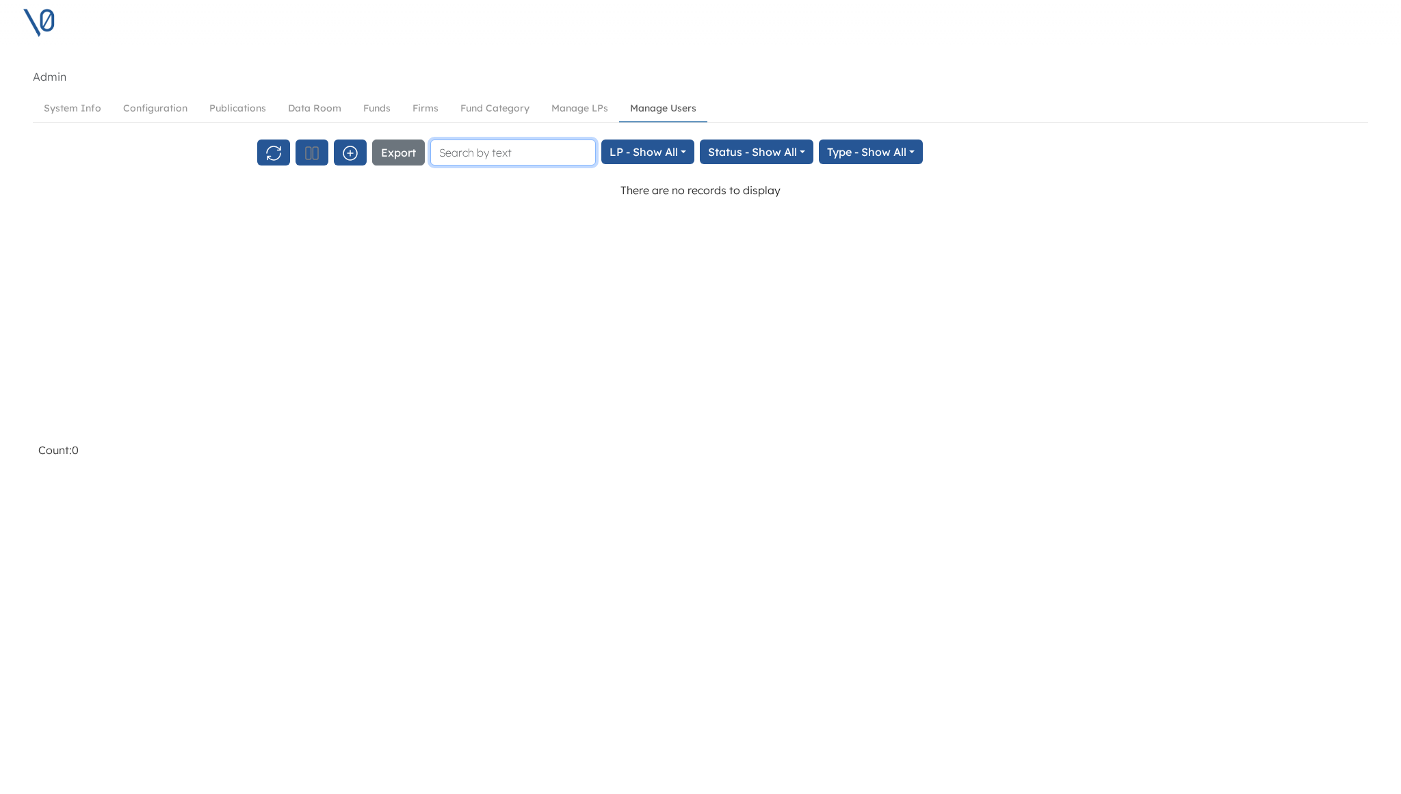
click at [455, 149] on input "text" at bounding box center [513, 153] width 166 height 26
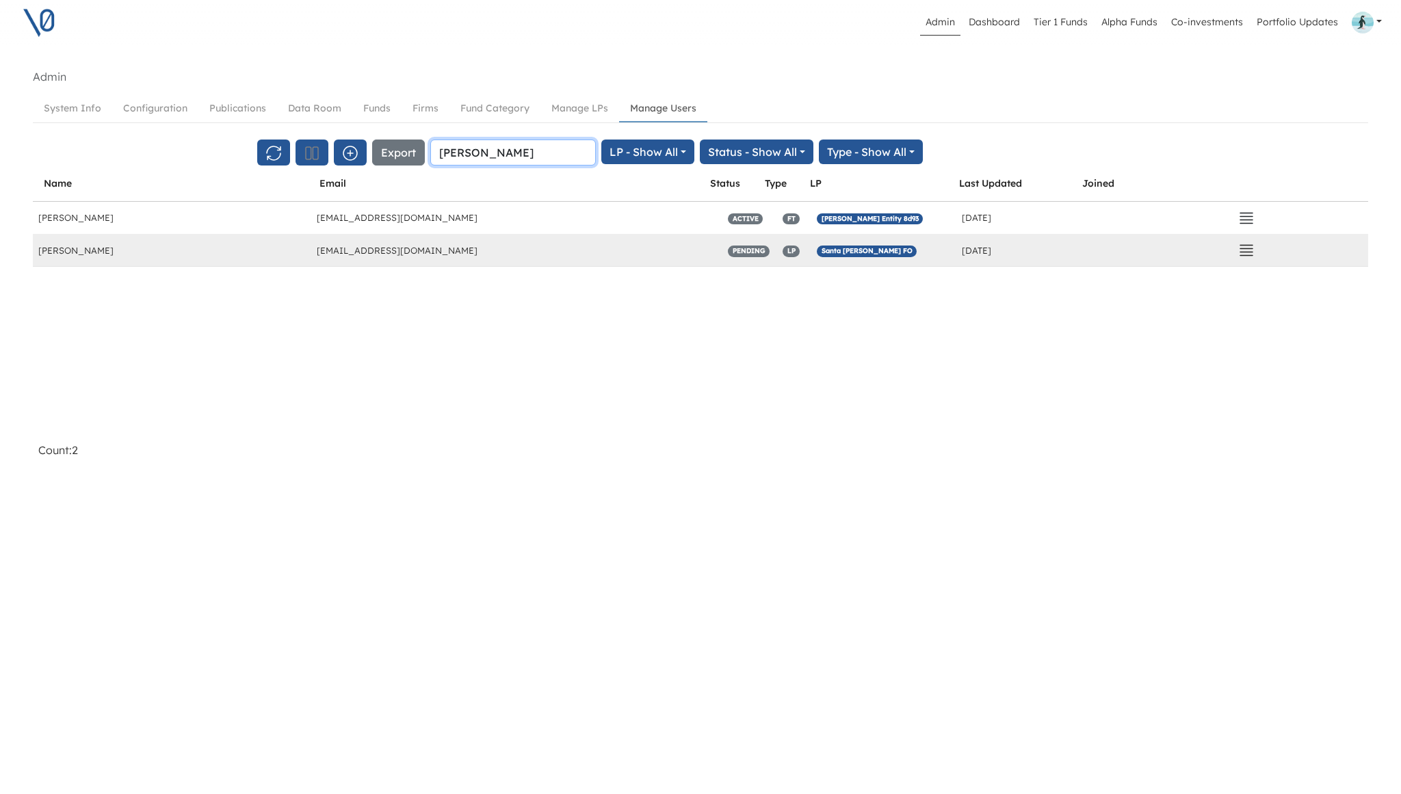
type input "[PERSON_NAME]"
click at [1244, 254] on icon "button" at bounding box center [1246, 250] width 16 height 16
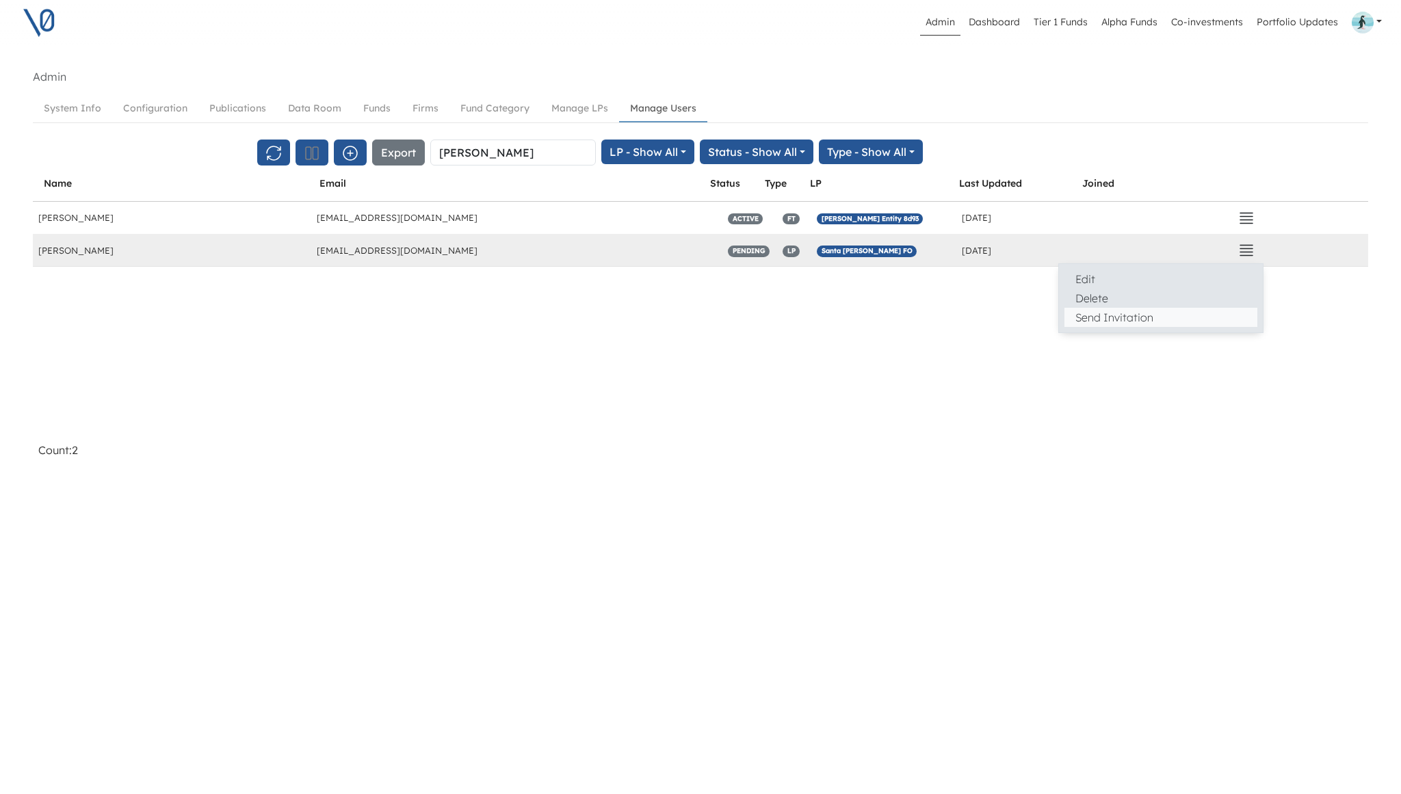
click at [1121, 316] on button "Send Invitation" at bounding box center [1161, 317] width 193 height 19
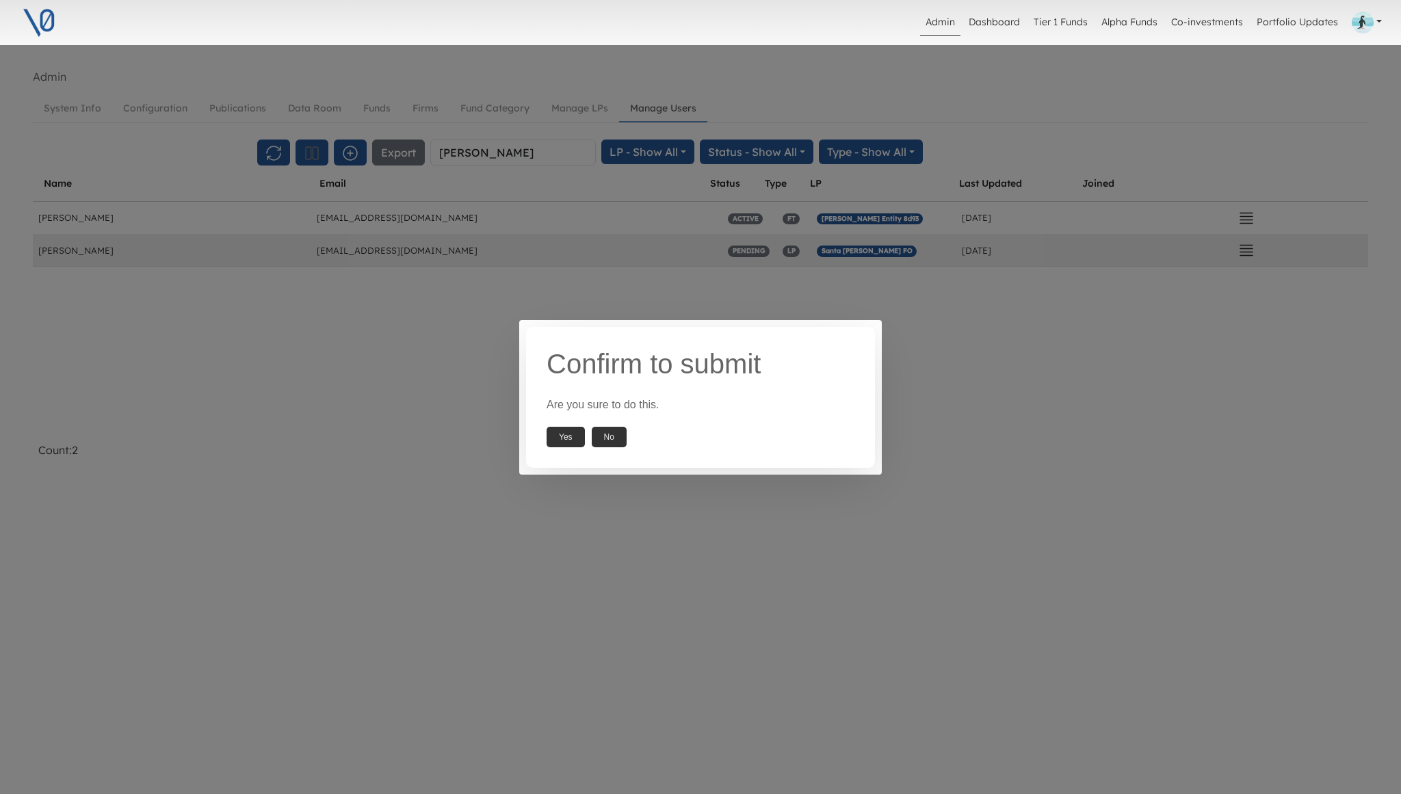
click at [563, 437] on button "Yes" at bounding box center [566, 437] width 38 height 21
